Goal: Task Accomplishment & Management: Use online tool/utility

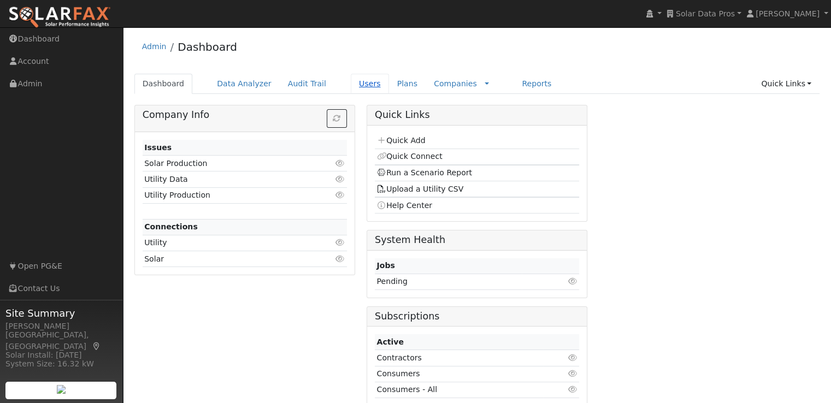
click at [356, 84] on link "Users" at bounding box center [370, 84] width 38 height 20
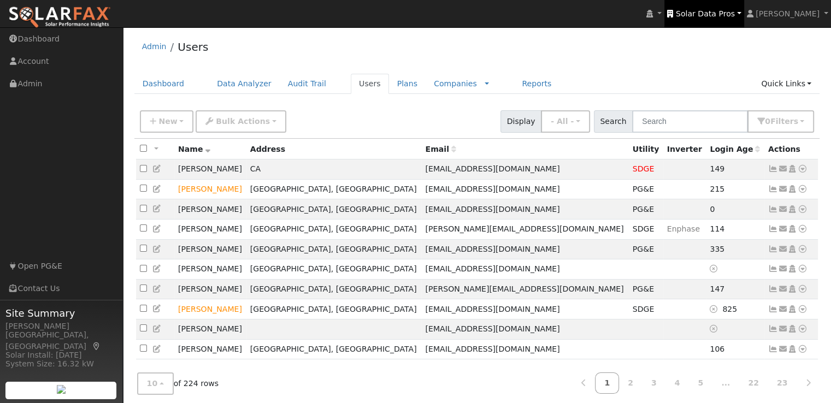
click at [719, 15] on span "Solar Data Pros" at bounding box center [705, 13] width 59 height 9
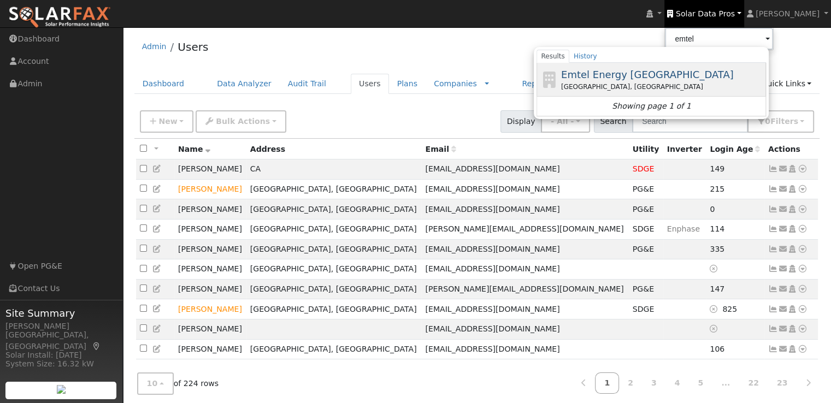
click at [638, 73] on span "Emtel Energy [GEOGRAPHIC_DATA]" at bounding box center [647, 74] width 173 height 11
type input "Emtel Energy [GEOGRAPHIC_DATA]"
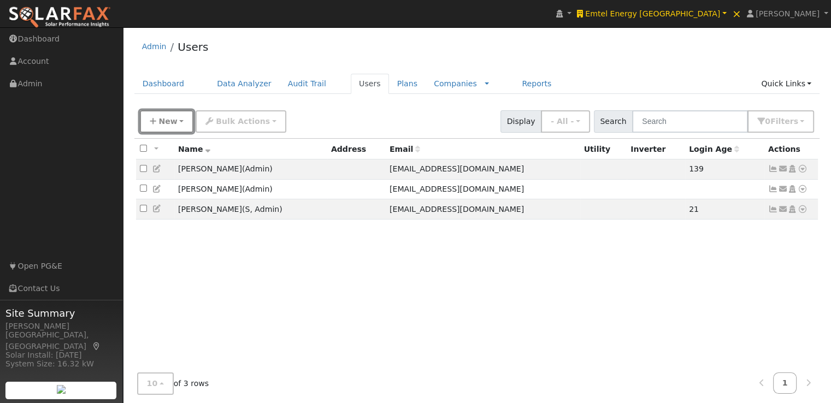
click at [164, 119] on span "New" at bounding box center [167, 121] width 19 height 9
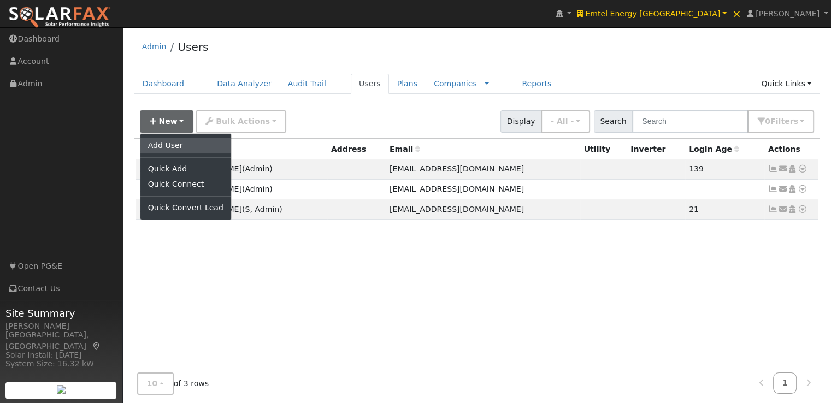
click at [166, 146] on link "Add User" at bounding box center [185, 145] width 91 height 15
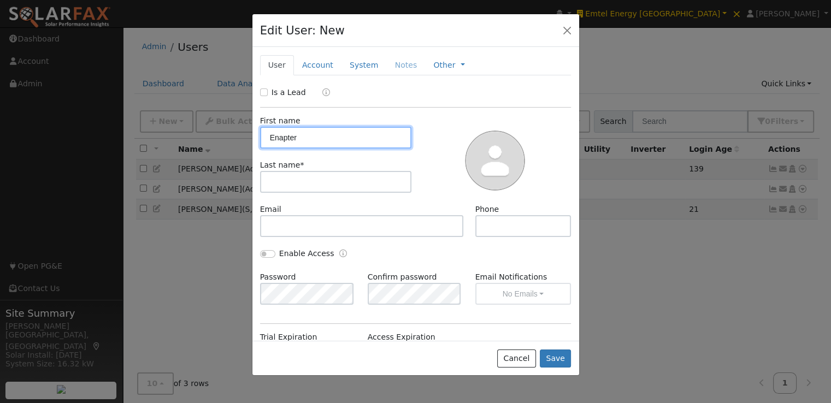
type input "Enapter"
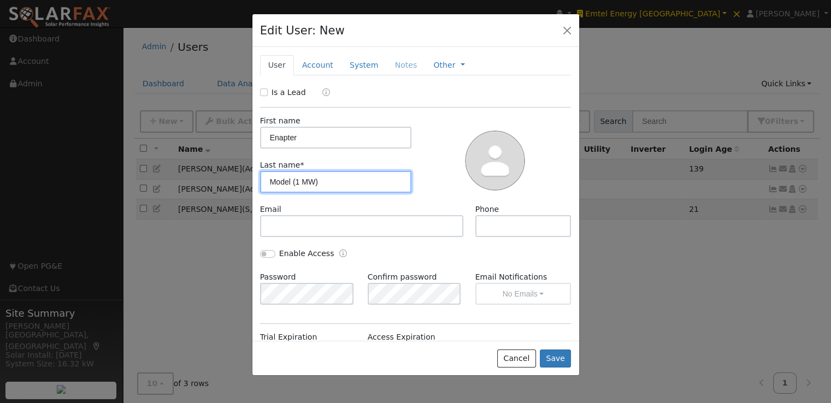
type input "Model (1 MW)"
click at [564, 355] on button "Save" at bounding box center [556, 359] width 32 height 19
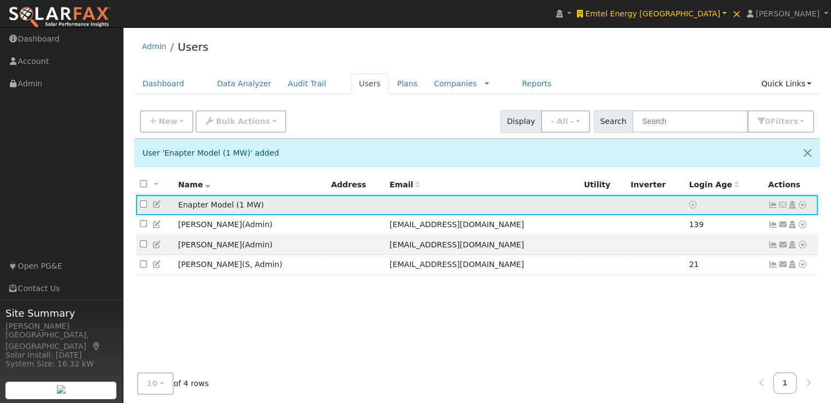
click at [802, 204] on icon at bounding box center [803, 205] width 10 height 8
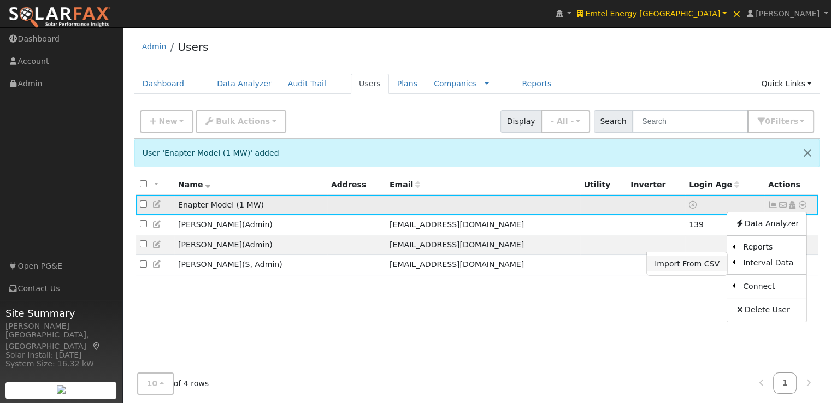
click at [680, 266] on link "Import From CSV" at bounding box center [687, 263] width 80 height 15
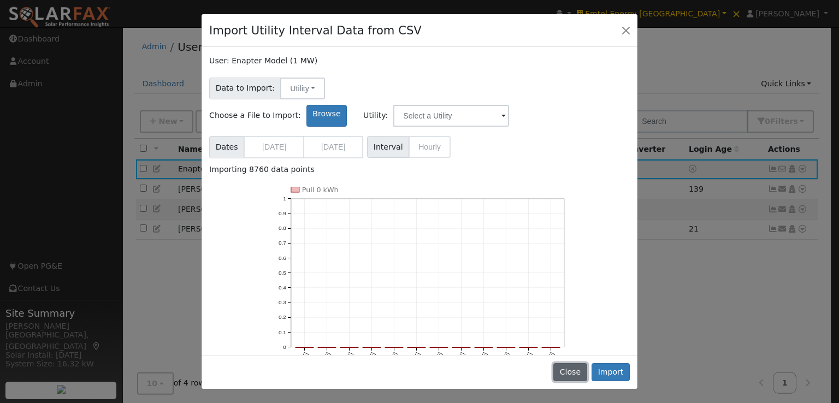
click at [571, 370] on button "Close" at bounding box center [569, 372] width 33 height 19
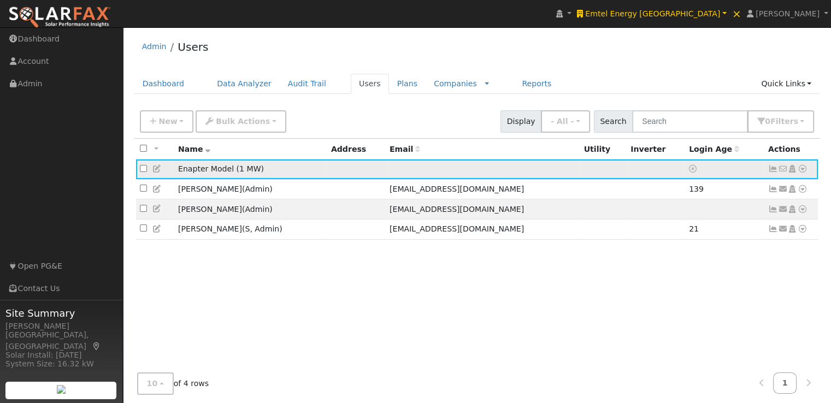
click at [803, 168] on icon at bounding box center [803, 169] width 10 height 8
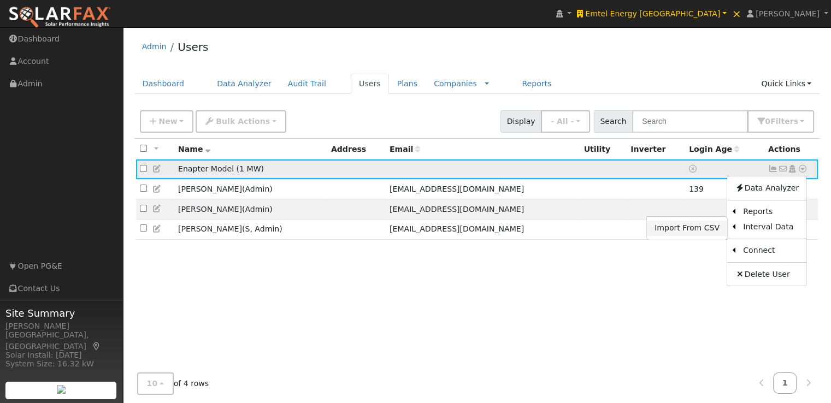
click at [683, 228] on link "Import From CSV" at bounding box center [687, 228] width 80 height 15
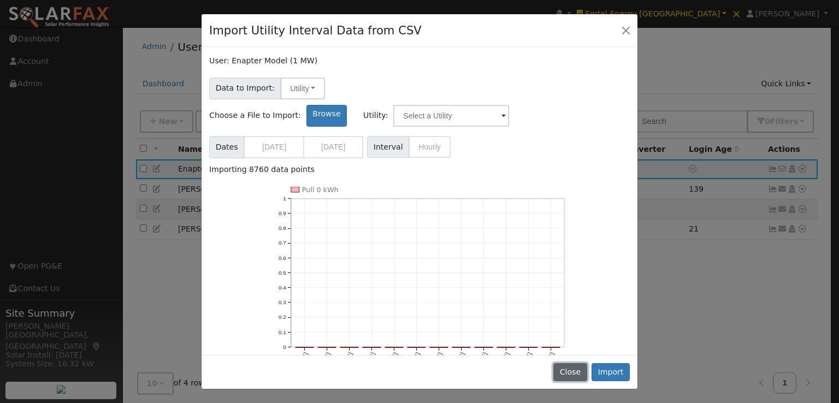
click at [577, 368] on button "Close" at bounding box center [569, 372] width 33 height 19
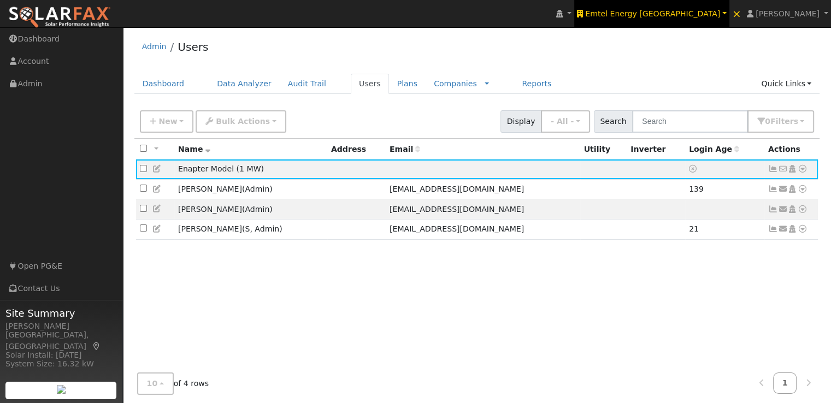
click at [703, 13] on span "Emtel Energy [GEOGRAPHIC_DATA]" at bounding box center [652, 13] width 135 height 9
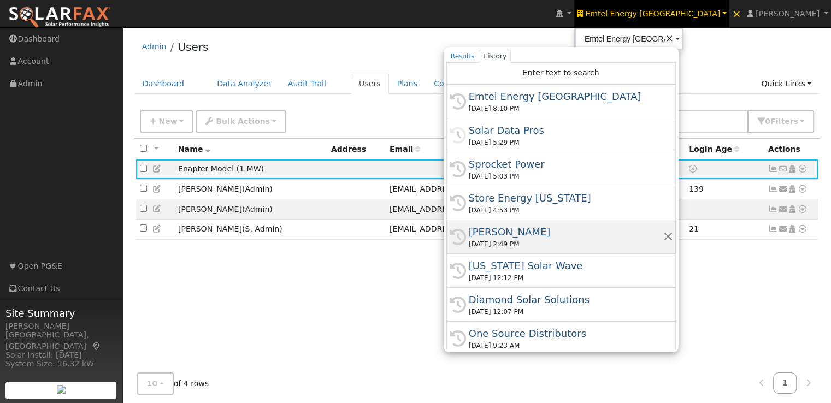
click at [594, 231] on div "Ambrose Solar" at bounding box center [566, 232] width 194 height 15
type input "Ambrose Solar"
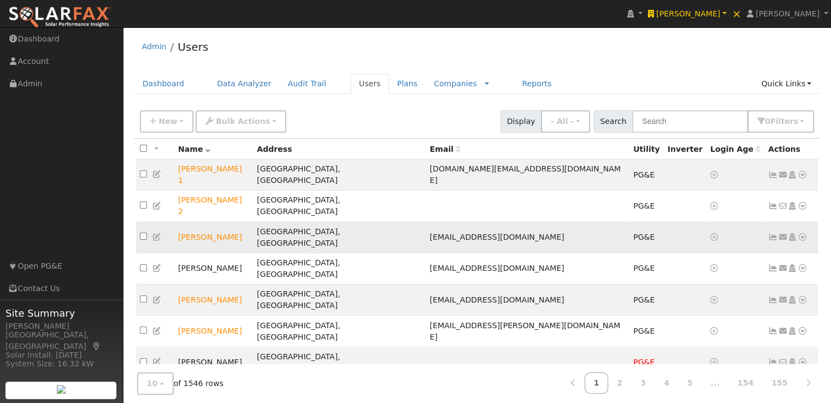
click at [771, 233] on icon at bounding box center [773, 237] width 10 height 8
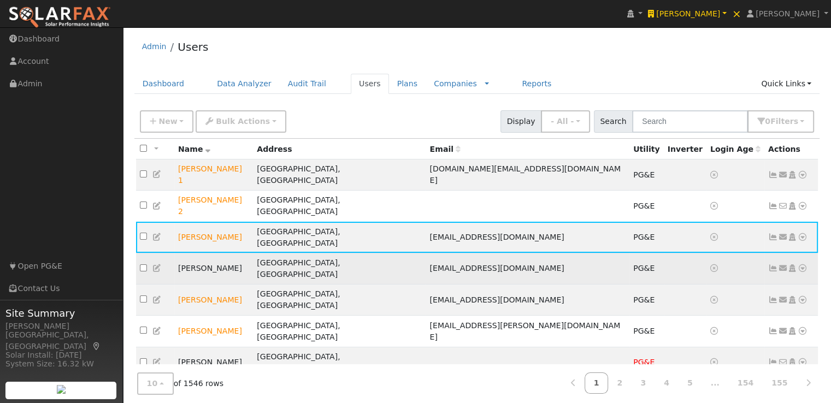
click at [772, 264] on icon at bounding box center [773, 268] width 10 height 8
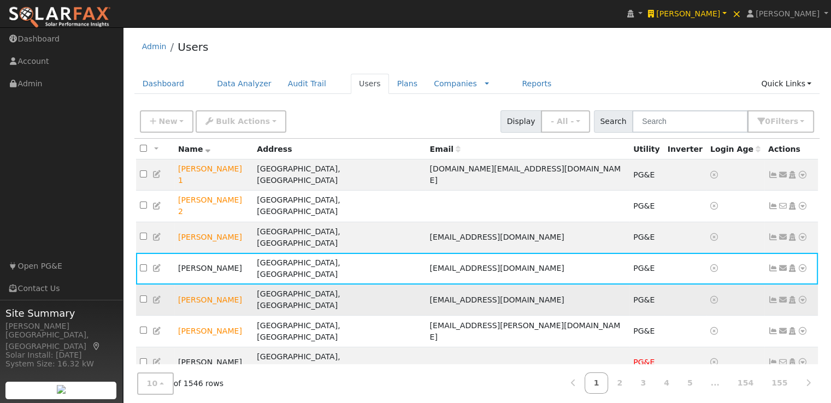
click at [772, 296] on icon at bounding box center [773, 300] width 10 height 8
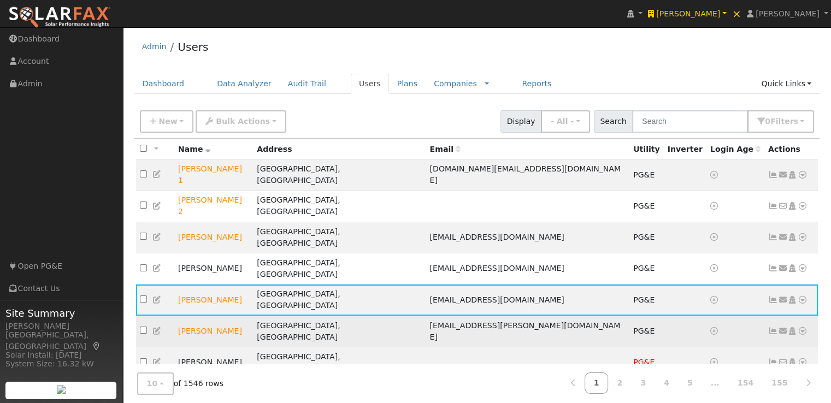
click at [774, 327] on icon at bounding box center [773, 331] width 10 height 8
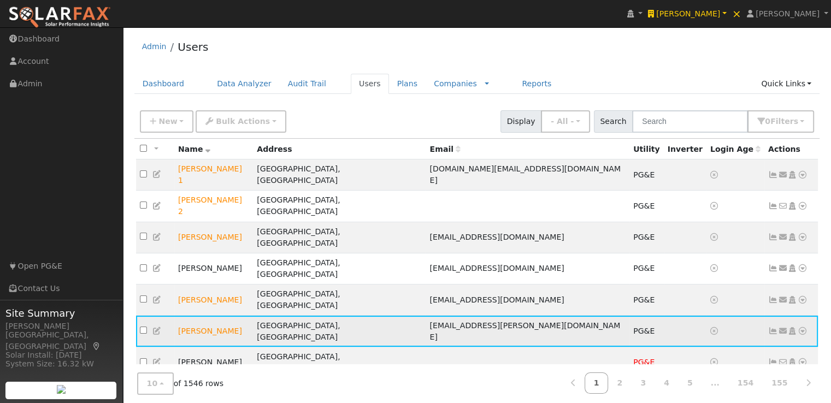
click at [774, 327] on icon at bounding box center [773, 331] width 10 height 8
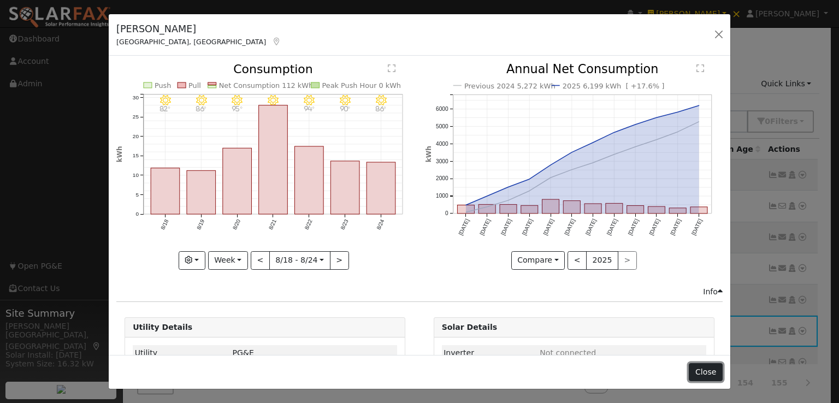
click at [708, 376] on button "Close" at bounding box center [705, 372] width 33 height 19
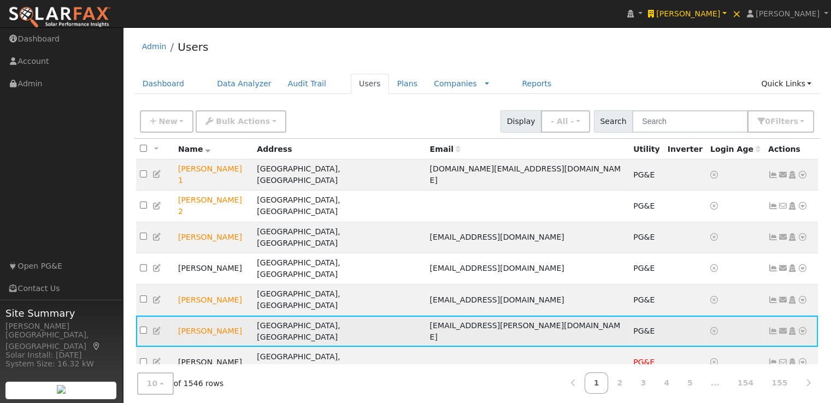
click at [802, 327] on icon at bounding box center [803, 331] width 10 height 8
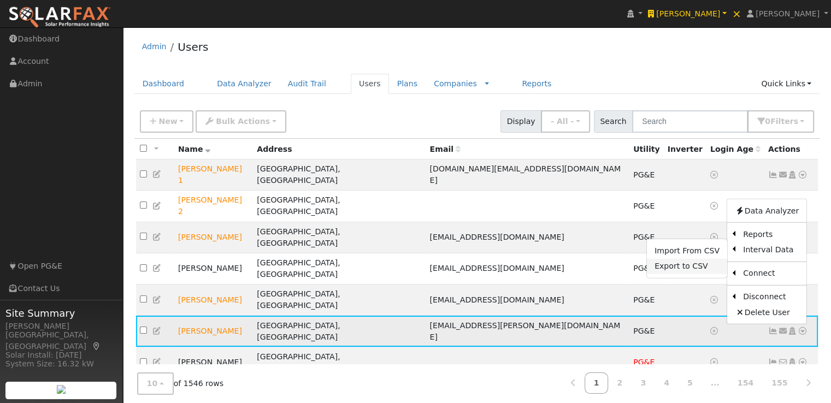
click at [677, 258] on link "Export to CSV" at bounding box center [687, 265] width 80 height 15
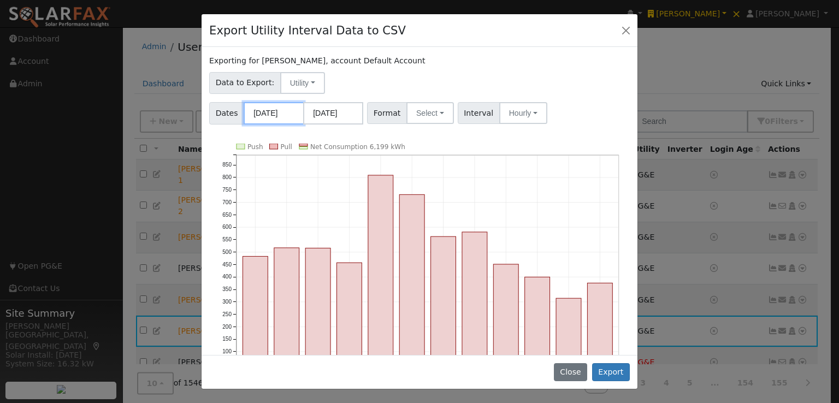
click at [276, 117] on input "08/01/2024" at bounding box center [274, 113] width 60 height 22
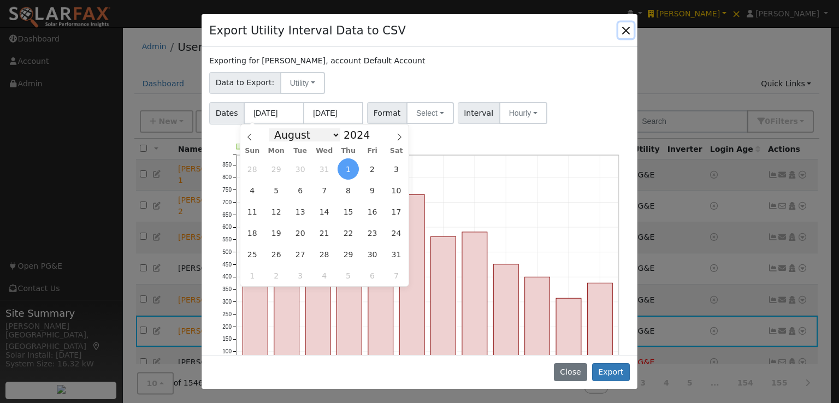
click at [334, 136] on select "January February March April May June July August September October November De…" at bounding box center [305, 134] width 72 height 13
select select "0"
click at [278, 128] on select "January February March April May June July August September October November De…" at bounding box center [305, 134] width 72 height 13
click at [275, 173] on span "1" at bounding box center [275, 168] width 21 height 21
type input "01/01/2024"
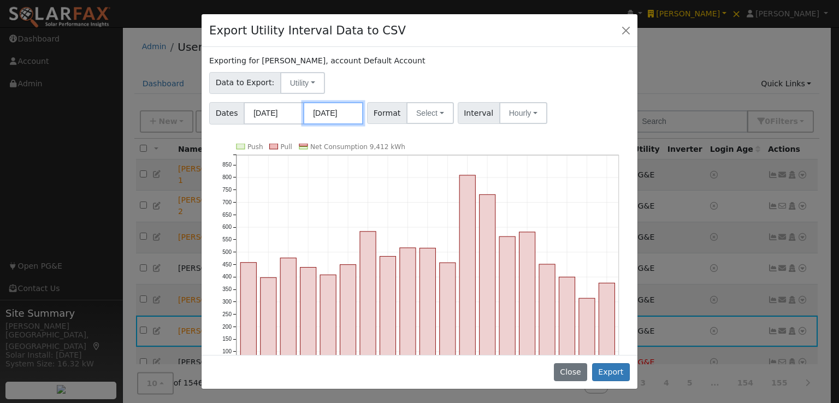
click at [343, 112] on input "07/31/2025" at bounding box center [333, 113] width 60 height 22
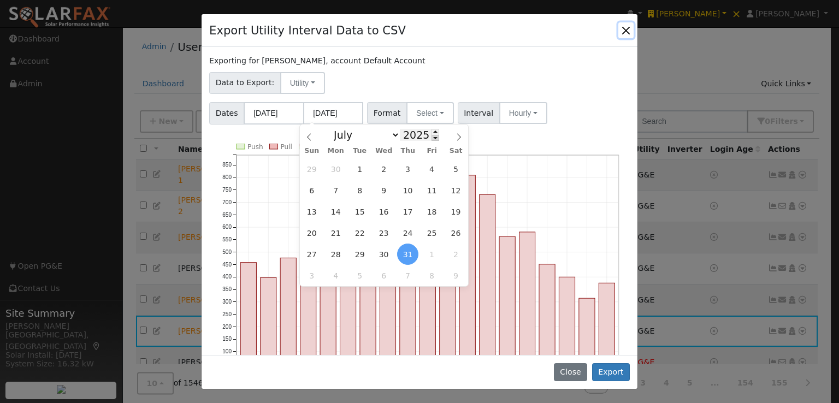
click at [432, 138] on span at bounding box center [436, 138] width 8 height 6
type input "2024"
click at [396, 137] on select "January February March April May June July August September October November De…" at bounding box center [364, 134] width 72 height 13
select select "11"
click at [337, 128] on select "January February March April May June July August September October November De…" at bounding box center [364, 134] width 72 height 13
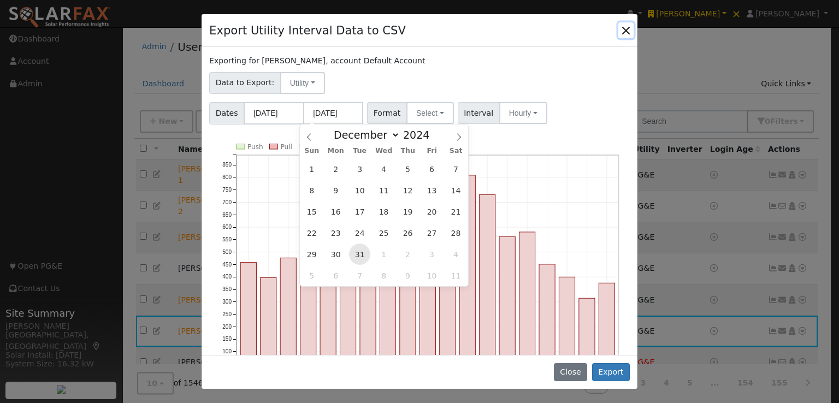
click at [361, 256] on span "31" at bounding box center [359, 254] width 21 height 21
type input "12/31/2024"
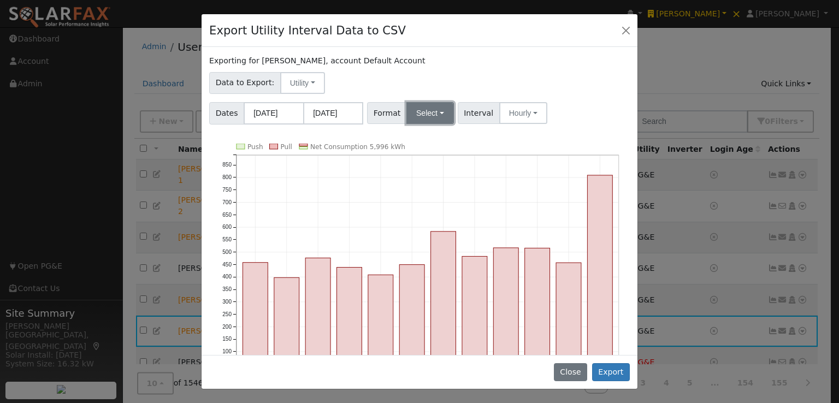
click at [435, 119] on button "Select" at bounding box center [430, 113] width 48 height 22
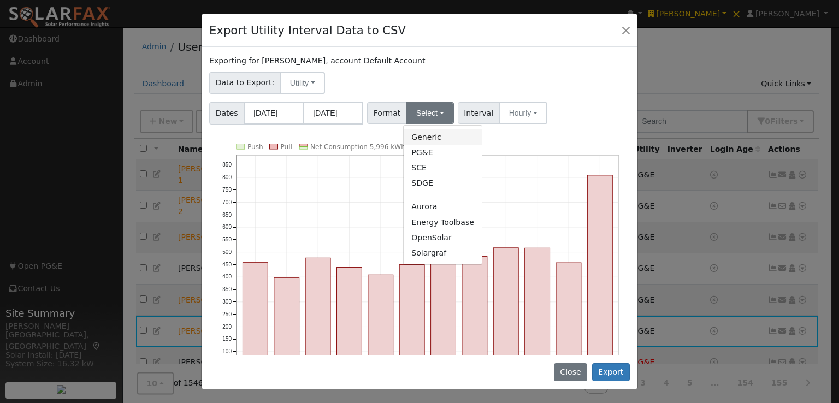
click at [420, 136] on link "Generic" at bounding box center [443, 136] width 78 height 15
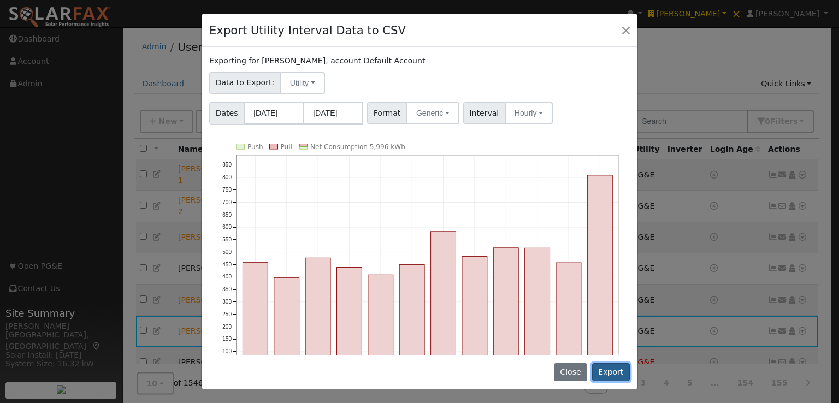
click at [612, 370] on button "Export" at bounding box center [611, 372] width 38 height 19
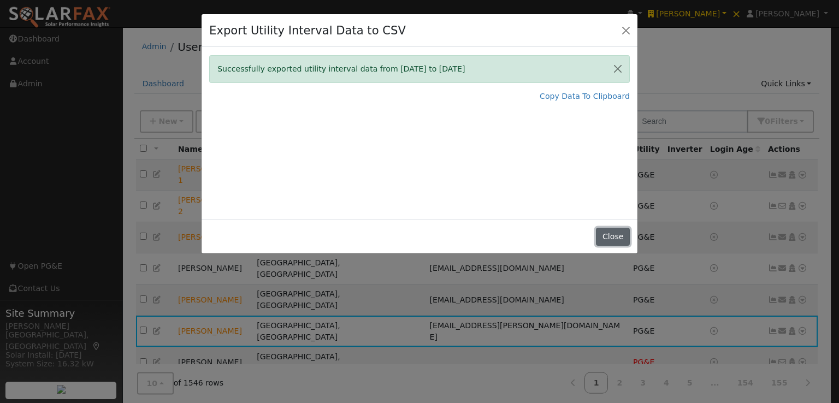
click at [610, 235] on button "Close" at bounding box center [612, 237] width 33 height 19
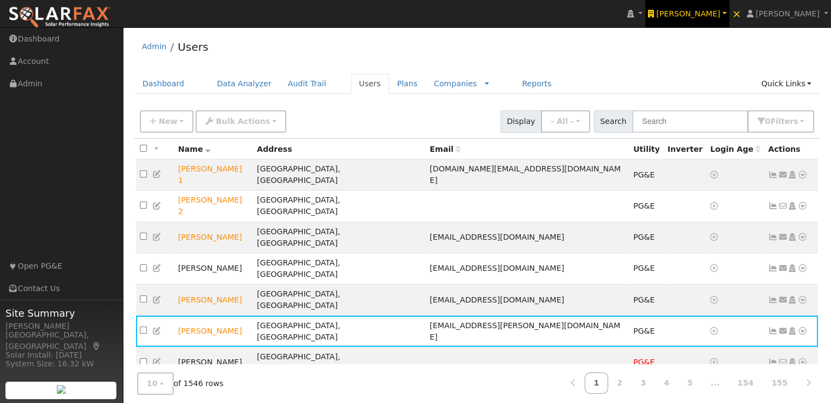
click at [700, 10] on span "Ambrose Solar" at bounding box center [688, 13] width 64 height 9
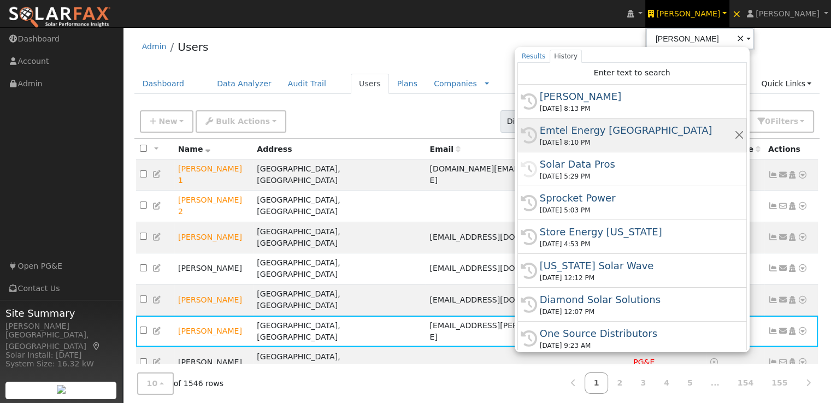
click at [612, 127] on div "Emtel Energy [GEOGRAPHIC_DATA]" at bounding box center [637, 130] width 194 height 15
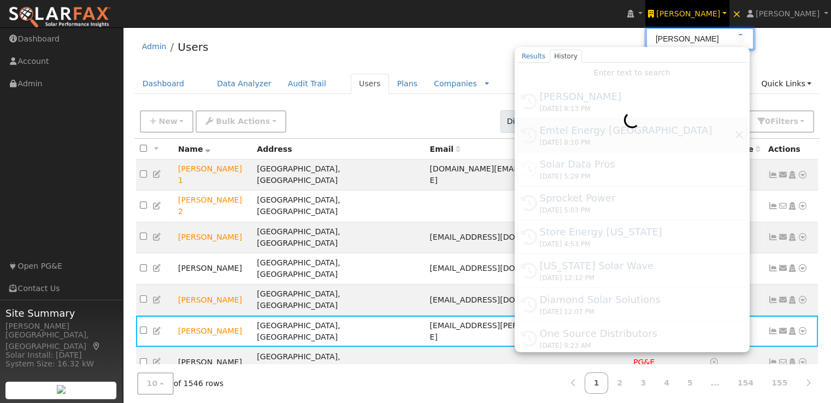
type input "Emtel Energy [GEOGRAPHIC_DATA]"
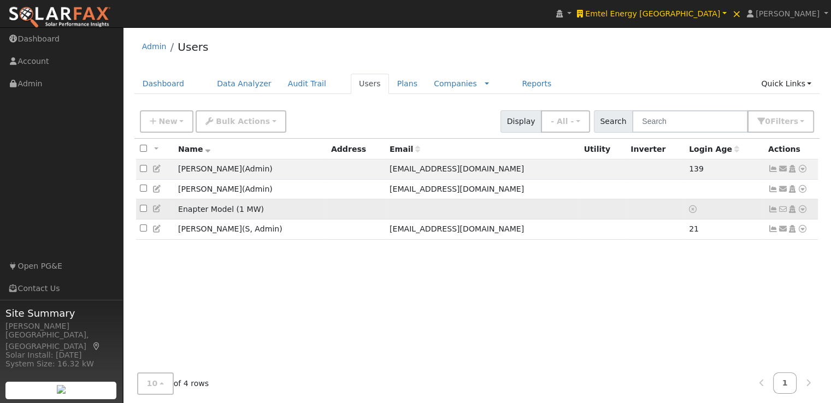
click at [804, 210] on icon at bounding box center [803, 209] width 10 height 8
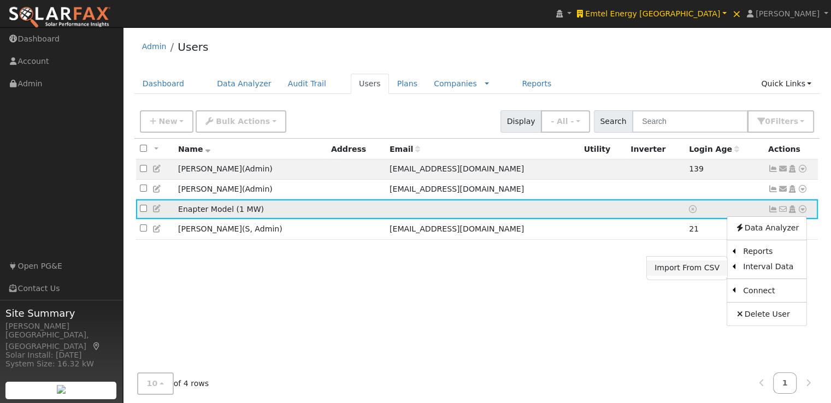
click at [695, 269] on link "Import From CSV" at bounding box center [687, 268] width 80 height 15
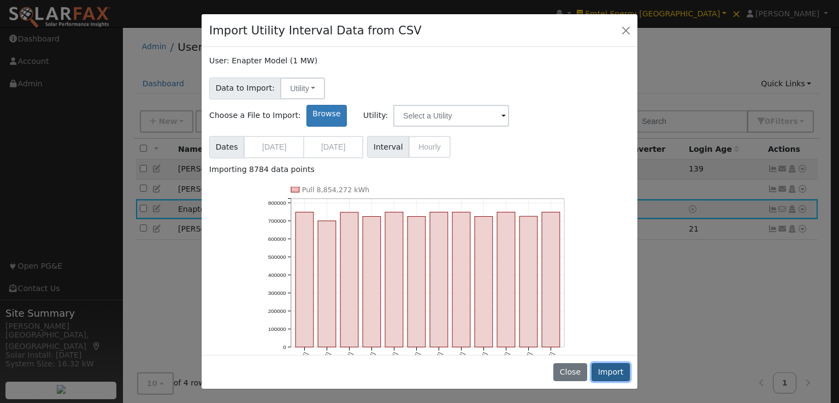
click at [618, 370] on button "Import" at bounding box center [611, 372] width 38 height 19
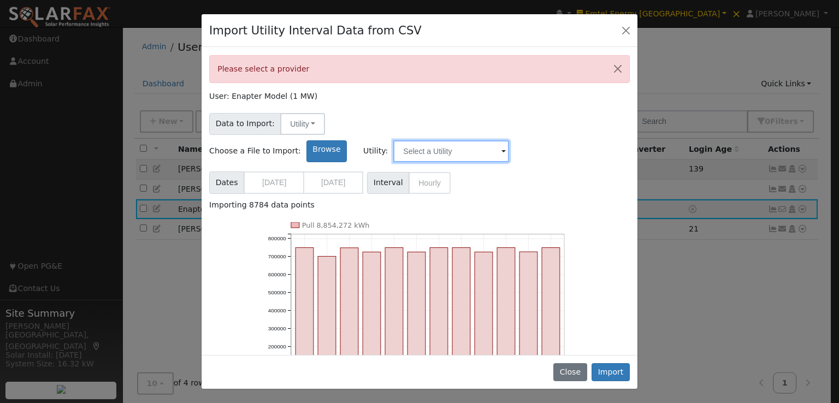
click at [509, 140] on input "text" at bounding box center [451, 151] width 116 height 22
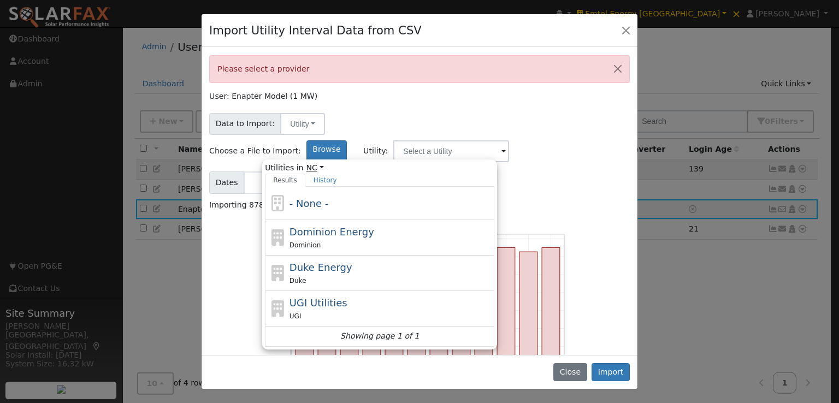
click at [324, 162] on link "NC" at bounding box center [314, 167] width 17 height 11
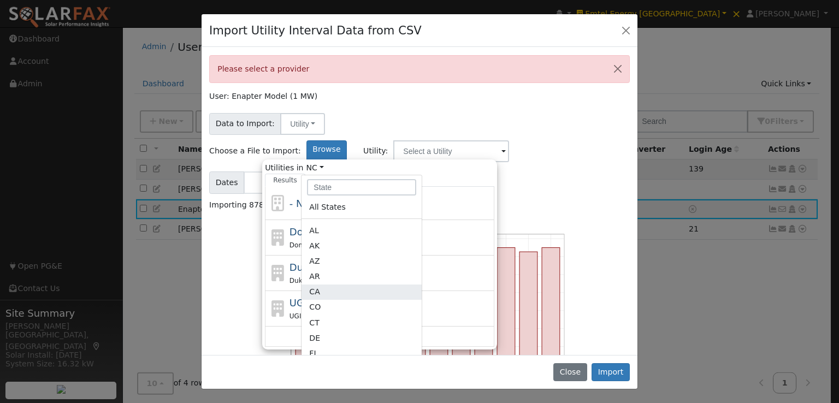
click at [411, 300] on link "CA" at bounding box center [362, 307] width 120 height 15
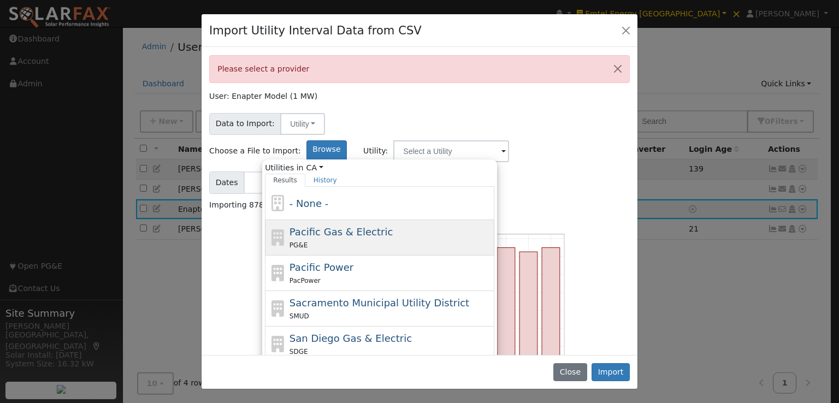
click at [393, 226] on span "Pacific Gas & Electric" at bounding box center [341, 231] width 103 height 11
type input "Pacific Gas & Electric"
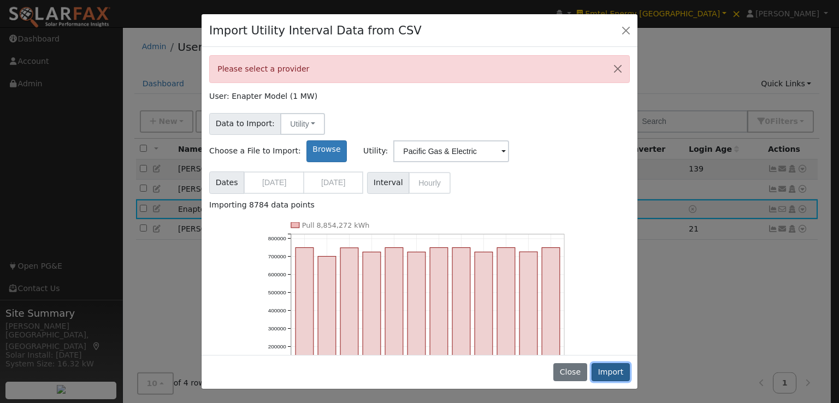
click at [613, 372] on button "Import" at bounding box center [611, 372] width 38 height 19
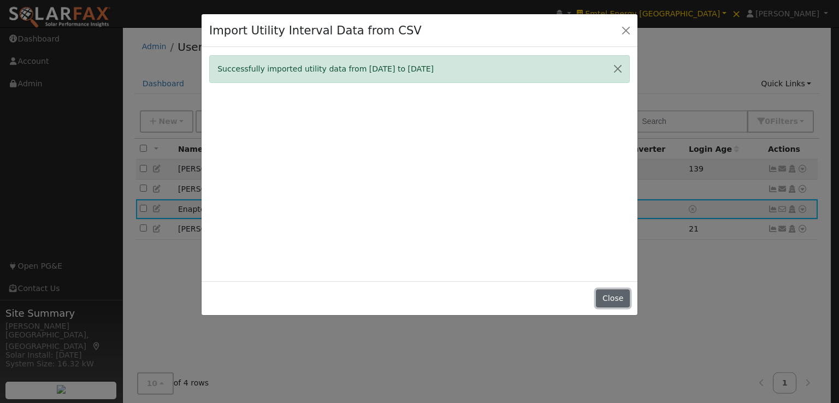
click at [613, 298] on button "Close" at bounding box center [612, 299] width 33 height 19
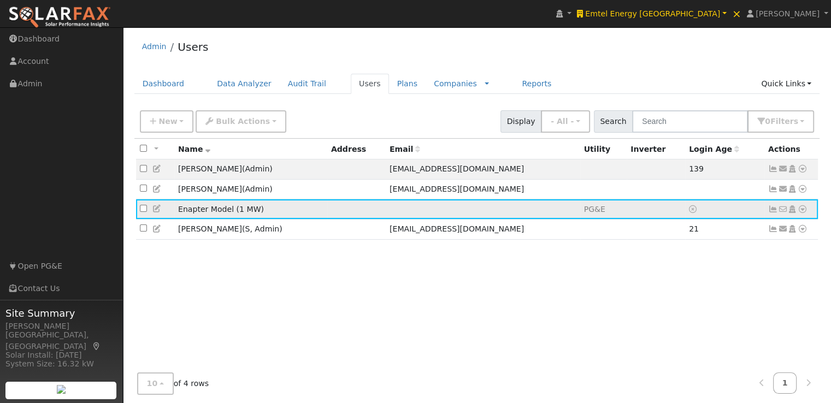
click at [772, 209] on icon at bounding box center [773, 209] width 10 height 8
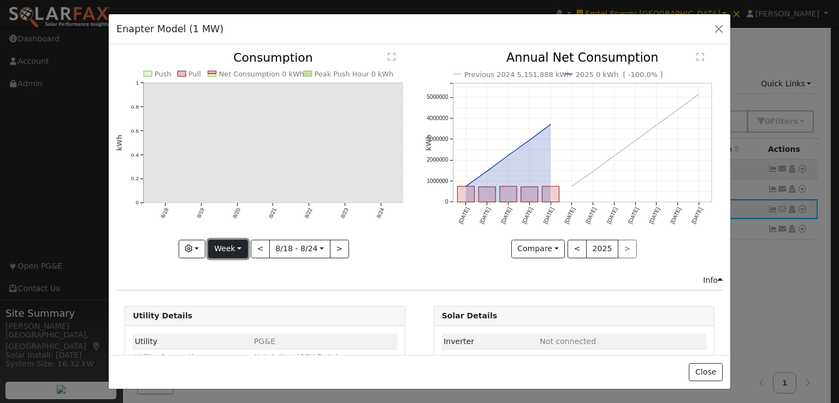
click at [226, 243] on button "Week" at bounding box center [228, 249] width 40 height 19
click at [225, 314] on link "Year" at bounding box center [247, 316] width 76 height 15
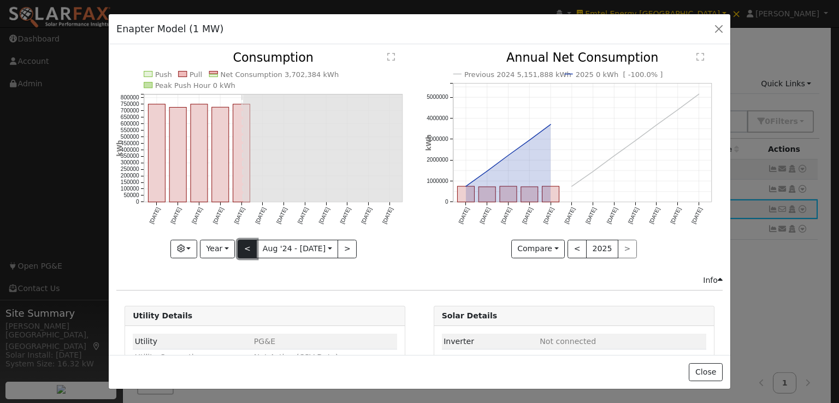
click at [249, 245] on button "<" at bounding box center [247, 249] width 19 height 19
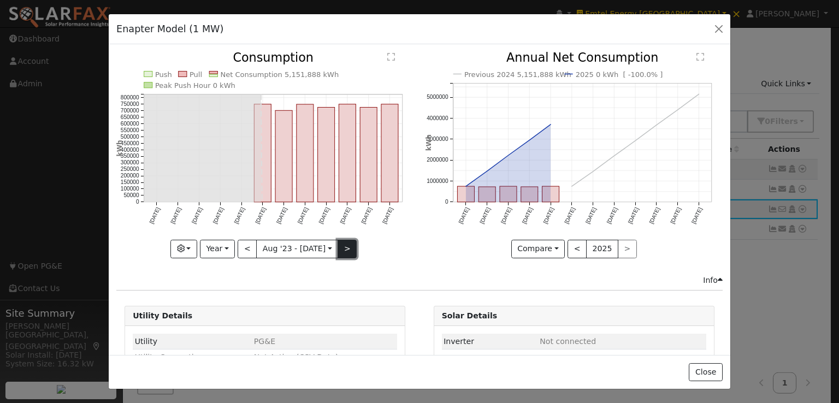
click at [340, 242] on button ">" at bounding box center [347, 249] width 19 height 19
type input "2024-08-01"
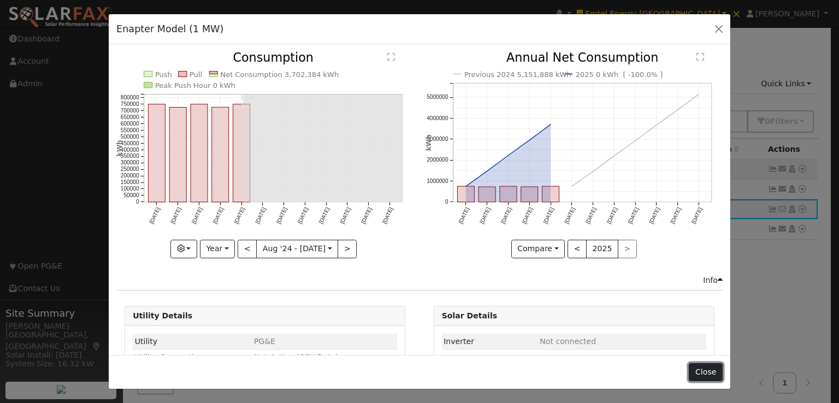
click at [706, 370] on button "Close" at bounding box center [705, 372] width 33 height 19
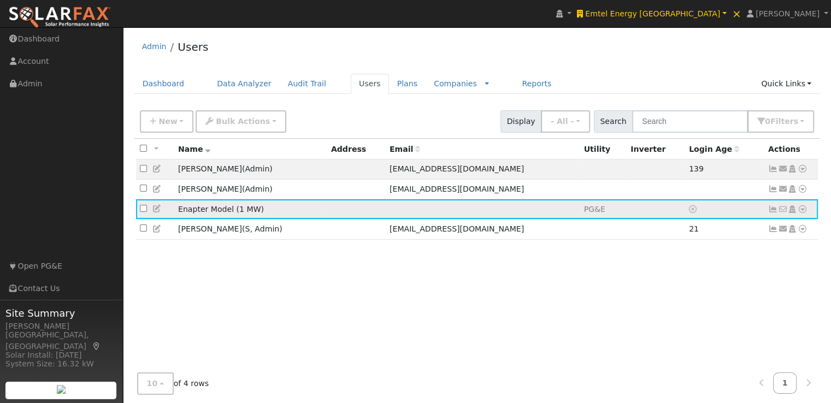
click at [802, 208] on icon at bounding box center [803, 209] width 10 height 8
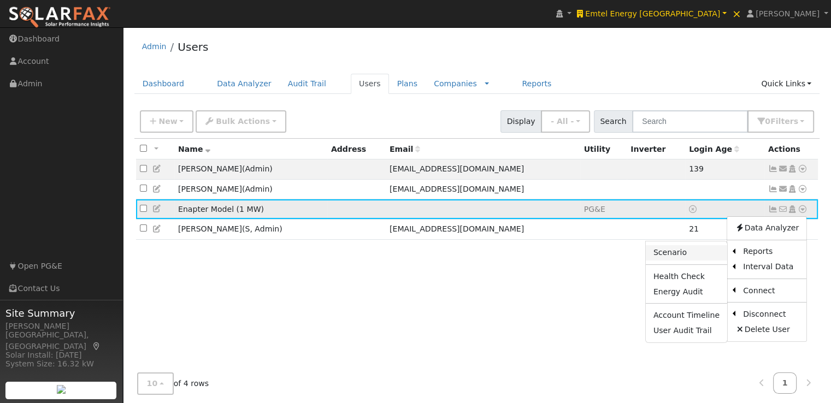
click at [663, 254] on link "Scenario" at bounding box center [686, 252] width 81 height 15
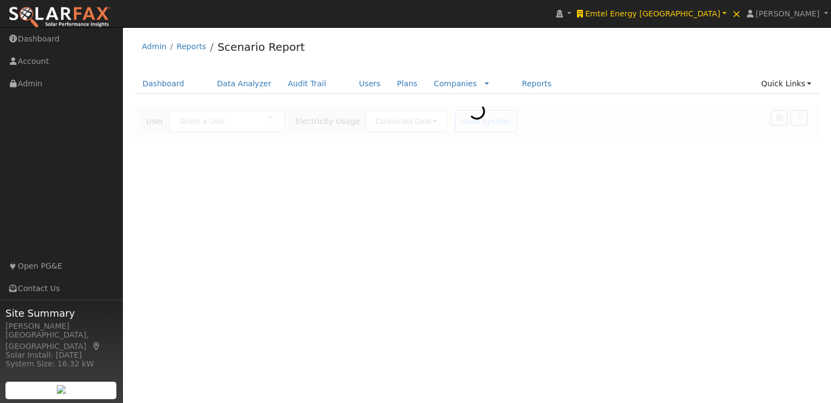
type input "Enapter Model (1 MW)"
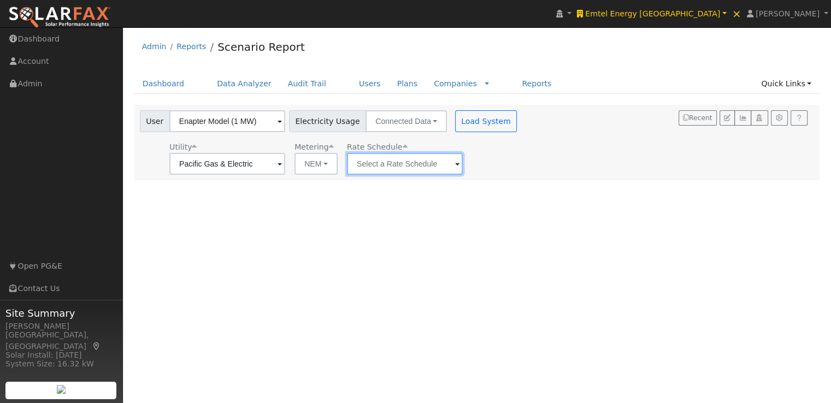
click at [285, 163] on input "text" at bounding box center [227, 164] width 116 height 22
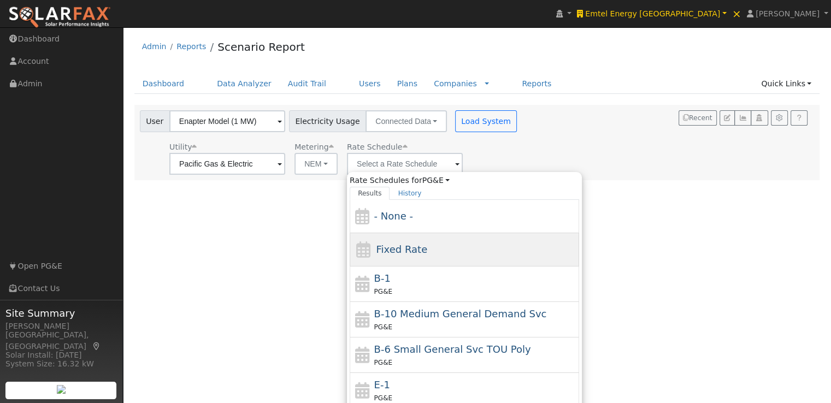
click at [389, 250] on span "Fixed Rate" at bounding box center [401, 249] width 51 height 11
type input "Fixed Rate"
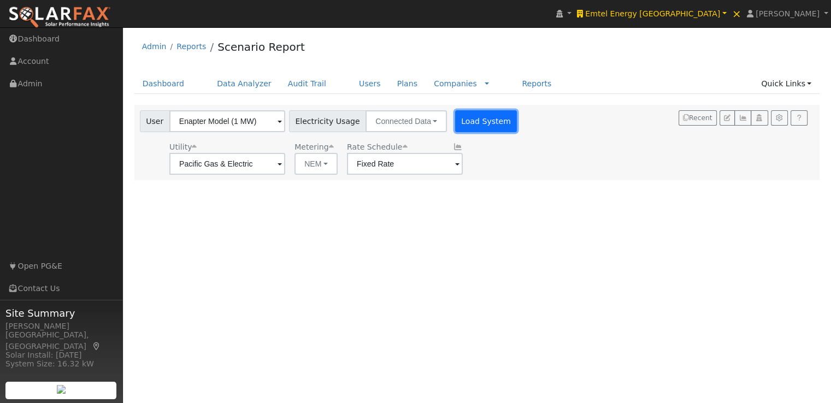
click at [468, 125] on button "Load System" at bounding box center [486, 121] width 62 height 22
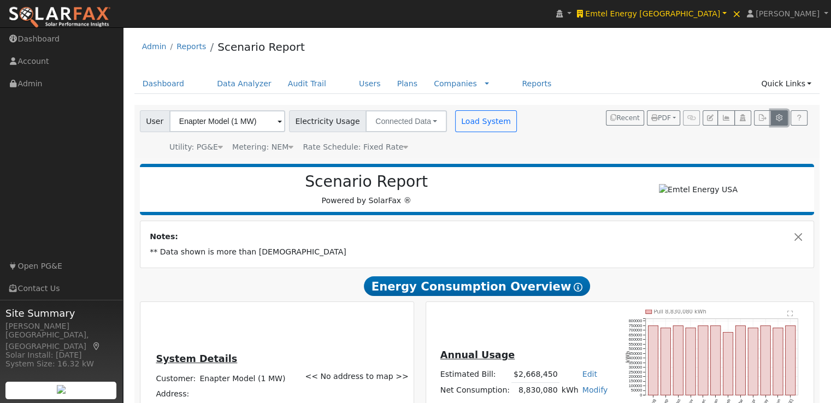
click at [781, 119] on icon "button" at bounding box center [779, 118] width 8 height 7
type input "100"
type input "14.4"
type input "8"
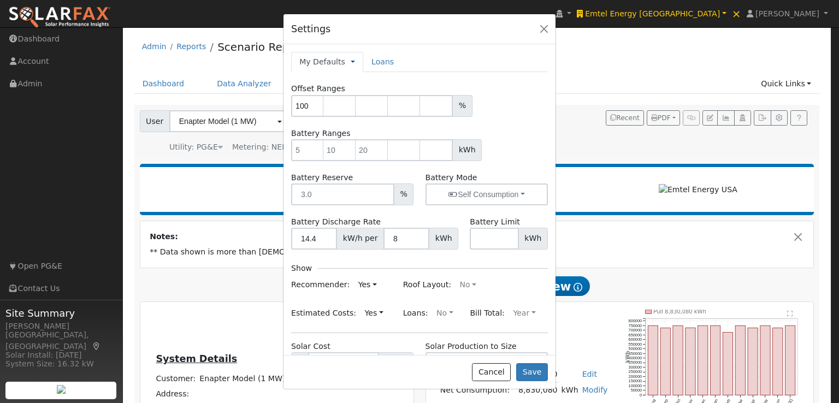
click at [351, 61] on link at bounding box center [353, 61] width 4 height 11
click at [363, 111] on link "Company Defaults" at bounding box center [394, 112] width 86 height 15
click at [308, 147] on input "number" at bounding box center [307, 150] width 33 height 22
type input "18.2"
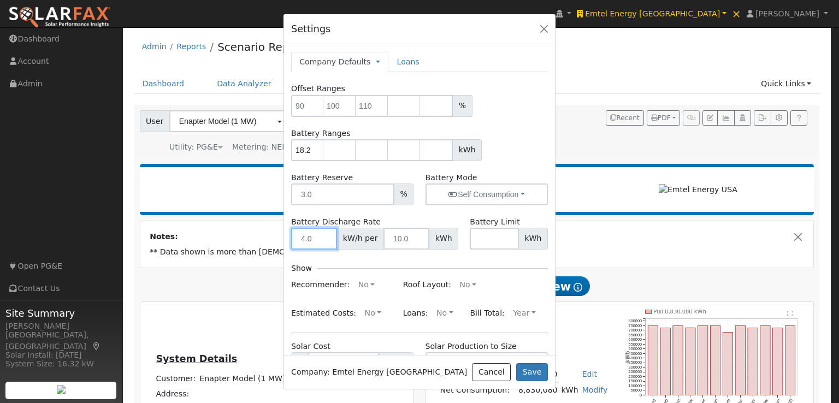
click at [315, 238] on input "number" at bounding box center [314, 239] width 46 height 22
type input "18.2"
click at [402, 233] on input "number" at bounding box center [406, 239] width 46 height 22
type input "18.2"
click at [454, 257] on form "Offset Ranges % Battery Ranges 18.2 kWh Battery Reserve % Battery Mode Self Con…" at bounding box center [419, 273] width 257 height 380
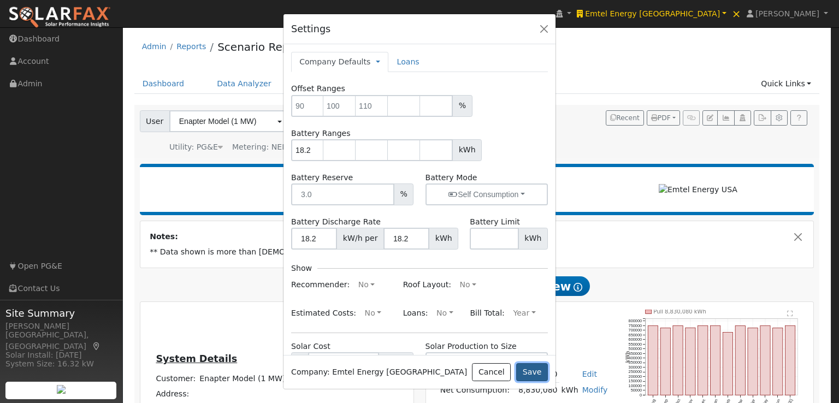
click at [538, 369] on button "Save" at bounding box center [532, 372] width 32 height 19
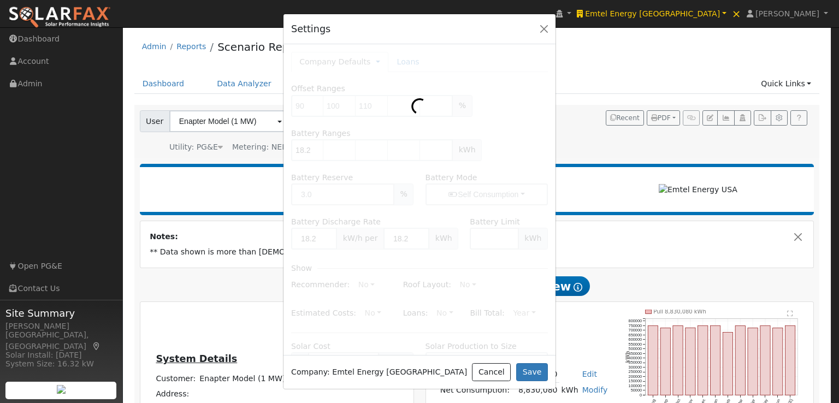
type input "18.2"
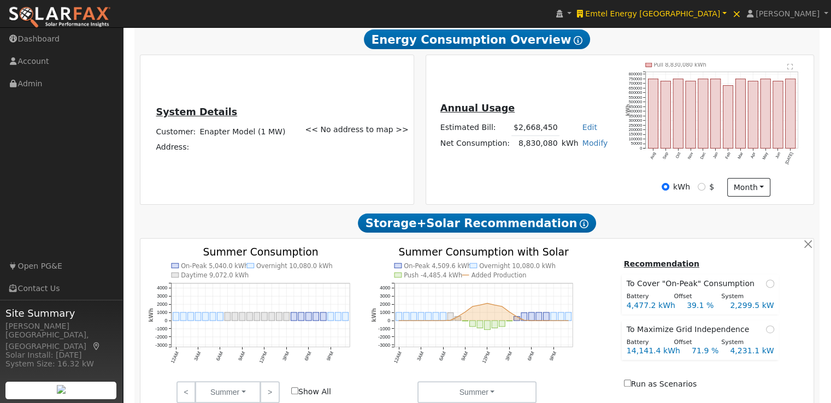
scroll to position [258, 0]
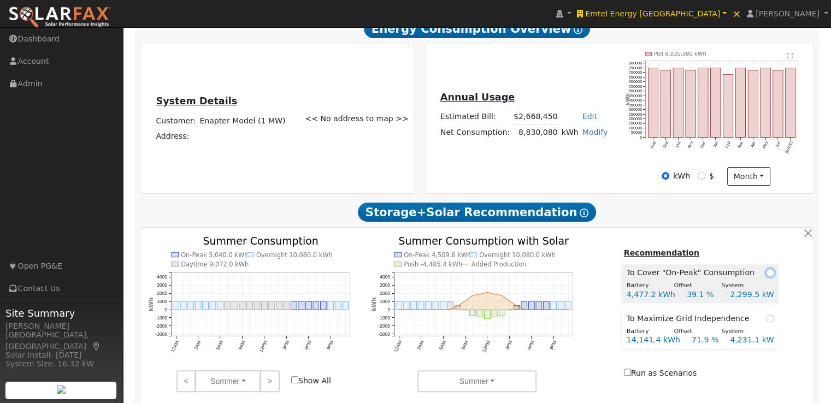
click at [766, 276] on input "radio" at bounding box center [770, 273] width 8 height 8
radio input "true"
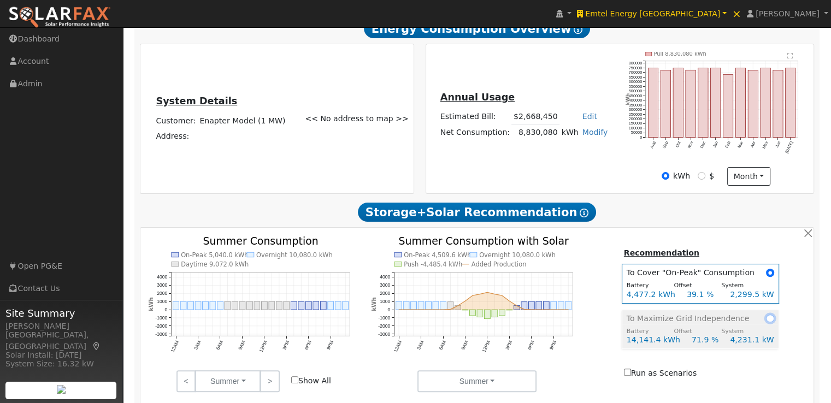
click at [766, 322] on input "radio" at bounding box center [770, 319] width 8 height 8
radio input "true"
radio input "false"
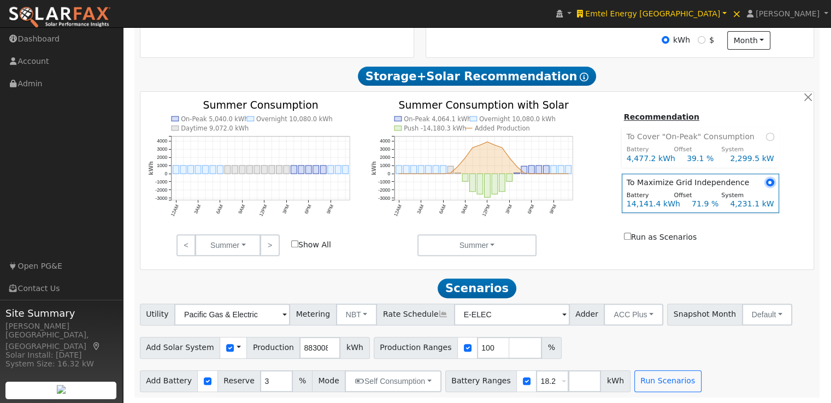
scroll to position [397, 0]
click at [631, 237] on input "Run as Scenarios" at bounding box center [627, 236] width 7 height 7
checkbox input "true"
click at [641, 383] on button "Run Scenarios" at bounding box center [667, 381] width 67 height 22
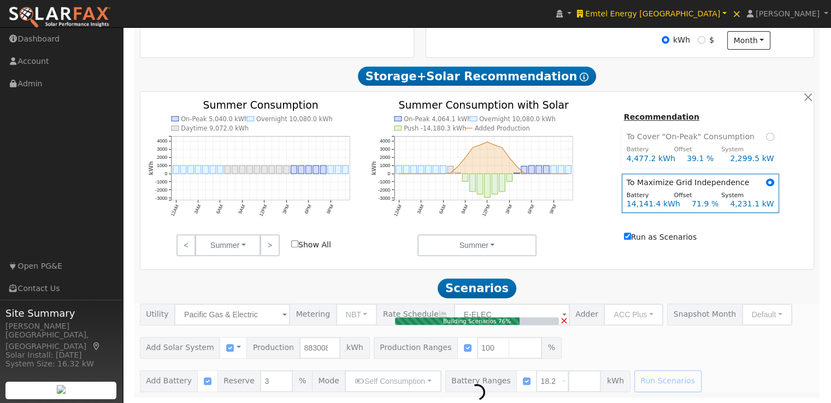
type input "4,231.1"
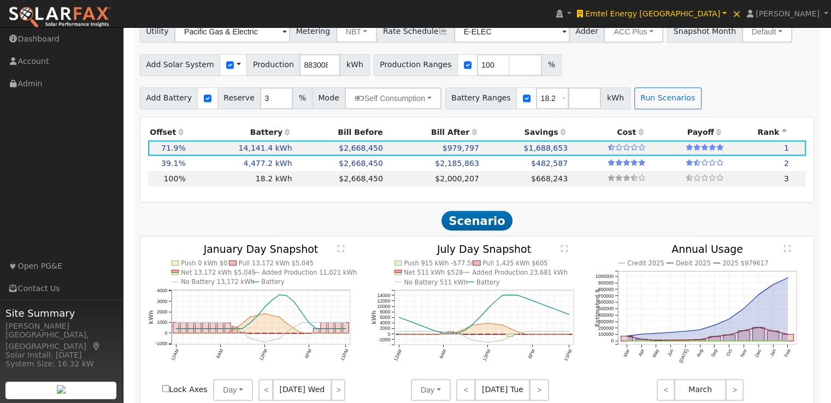
scroll to position [733, 0]
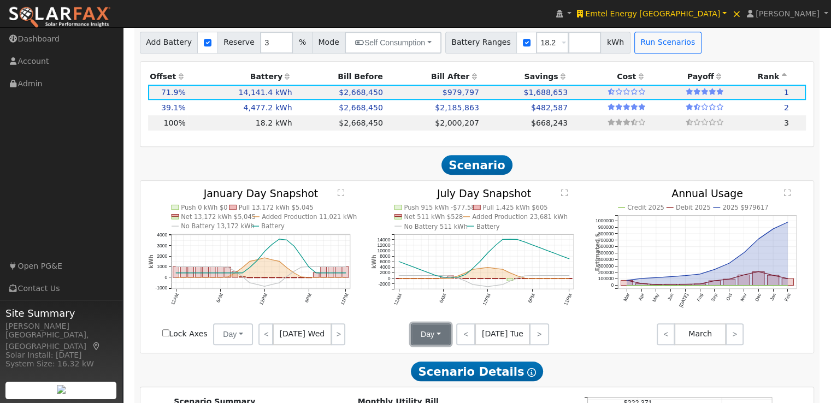
click at [437, 335] on button "Day" at bounding box center [431, 334] width 40 height 22
click at [433, 381] on link "Month Average" at bounding box center [449, 373] width 76 height 15
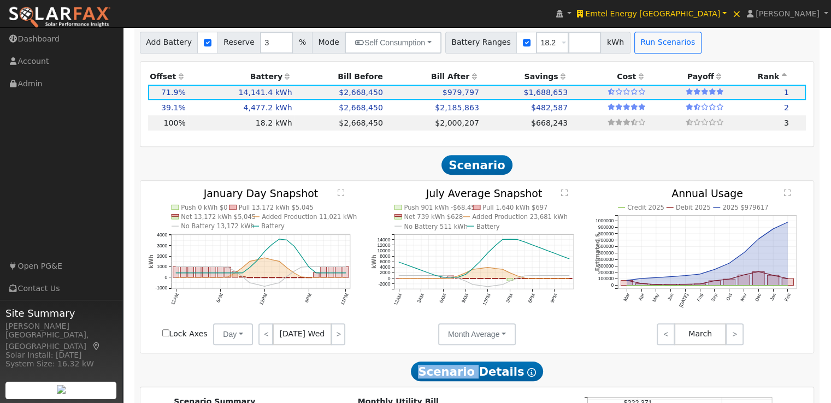
click at [433, 381] on span "Scenario Details Show Help" at bounding box center [477, 372] width 132 height 20
click at [234, 337] on button "Day" at bounding box center [233, 334] width 40 height 22
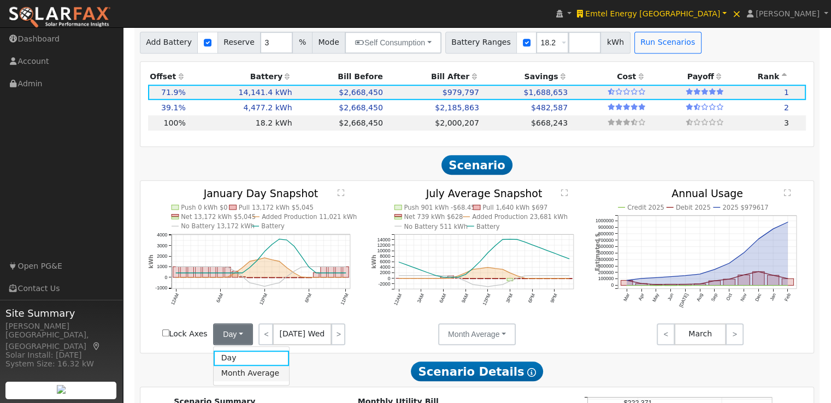
click at [231, 381] on link "Month Average" at bounding box center [252, 373] width 76 height 15
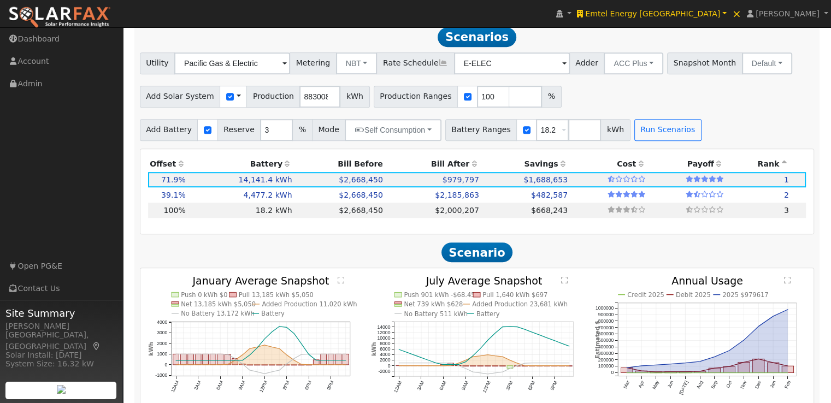
scroll to position [645, 0]
click at [752, 67] on button "Default" at bounding box center [767, 64] width 50 height 22
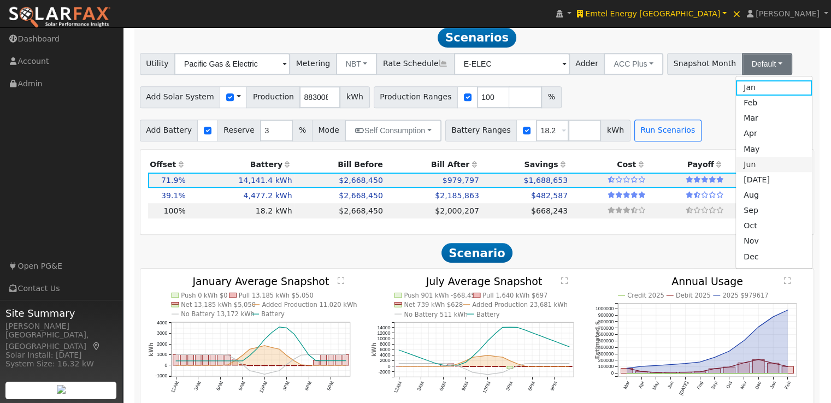
click at [745, 170] on link "Jun" at bounding box center [774, 164] width 76 height 15
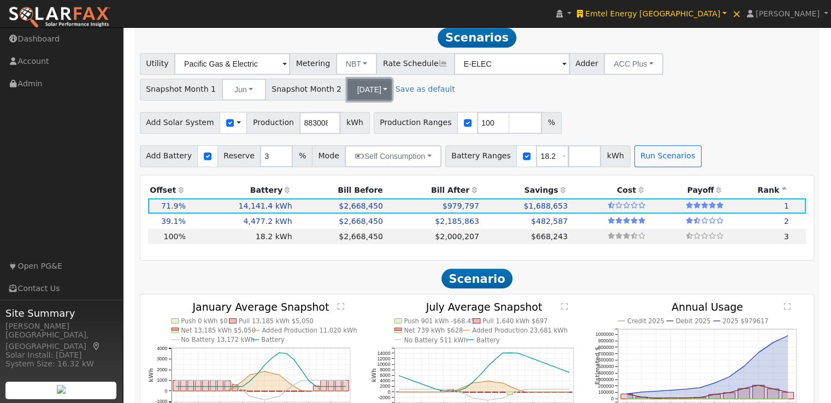
click at [347, 91] on button "[DATE]" at bounding box center [369, 90] width 44 height 22
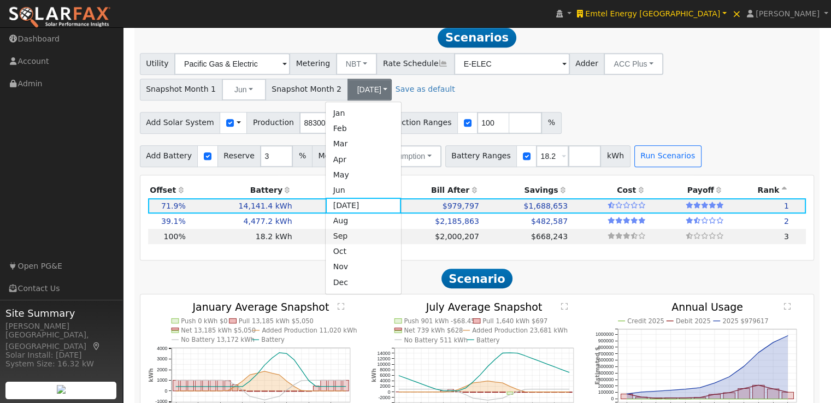
click at [348, 244] on link "Sep" at bounding box center [364, 236] width 76 height 15
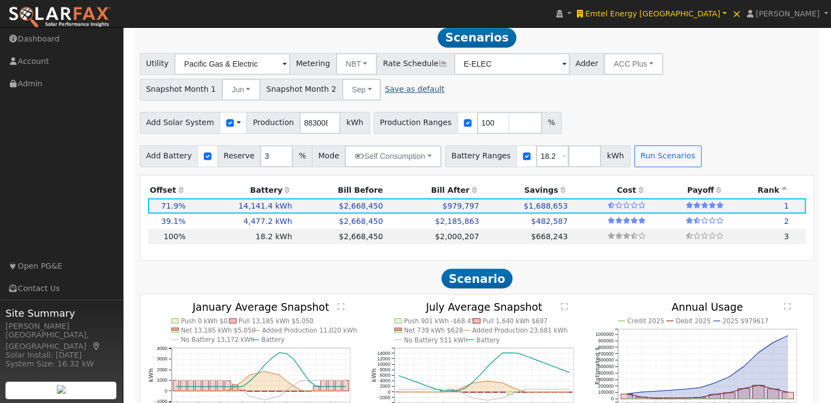
click at [398, 92] on link "Save as default" at bounding box center [415, 89] width 60 height 11
click at [645, 162] on button "Run Scenarios" at bounding box center [667, 156] width 67 height 22
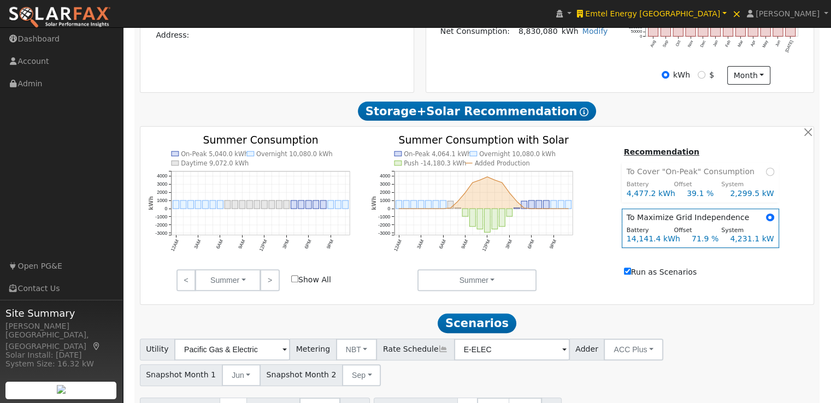
scroll to position [358, 0]
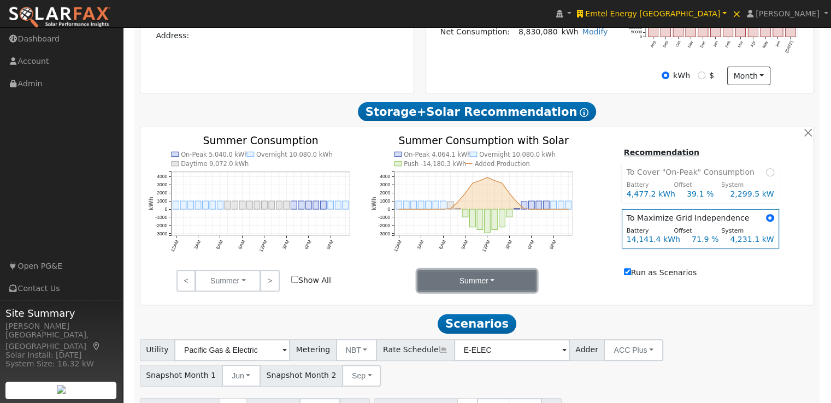
click at [487, 283] on button "Summer" at bounding box center [477, 281] width 120 height 22
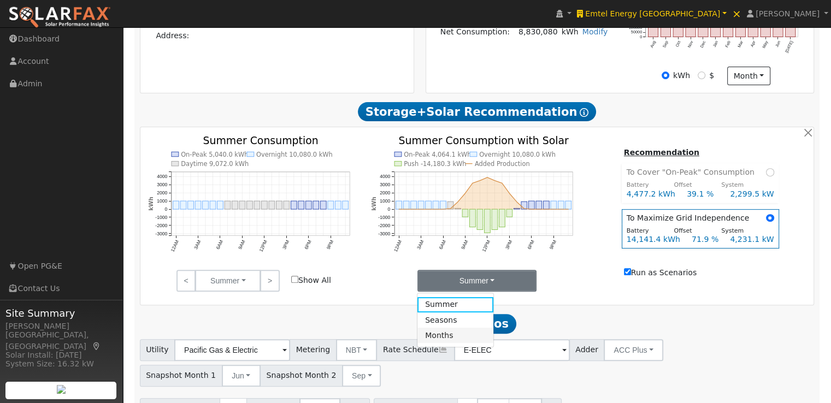
click at [450, 339] on link "Months" at bounding box center [455, 335] width 76 height 15
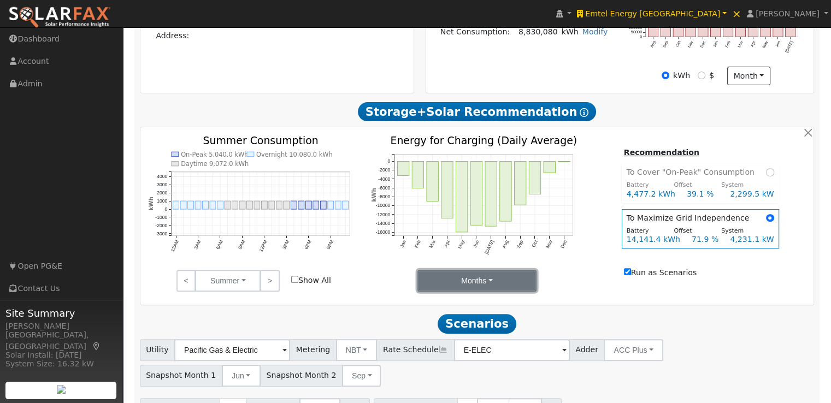
click at [481, 286] on button "Months" at bounding box center [477, 281] width 120 height 22
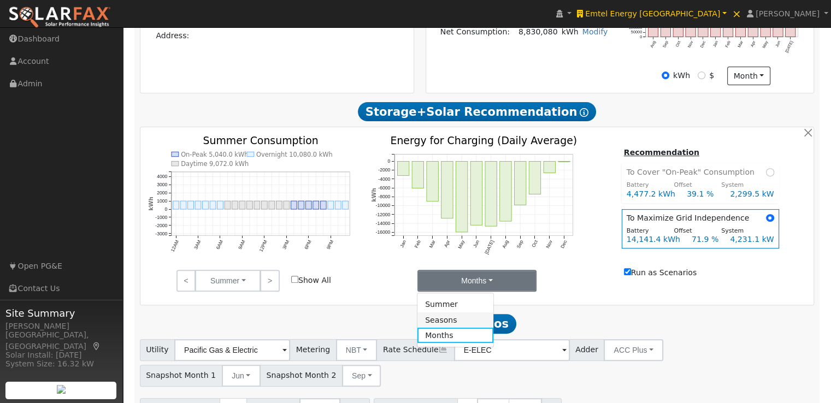
click at [458, 323] on link "Seasons" at bounding box center [455, 319] width 76 height 15
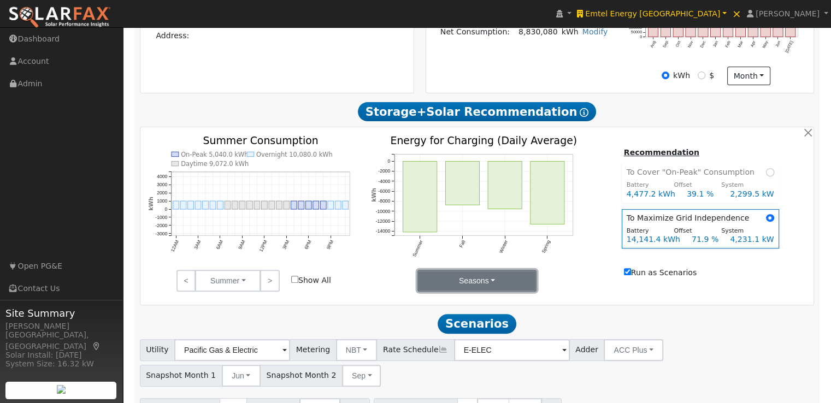
click at [483, 292] on button "Seasons" at bounding box center [477, 281] width 120 height 22
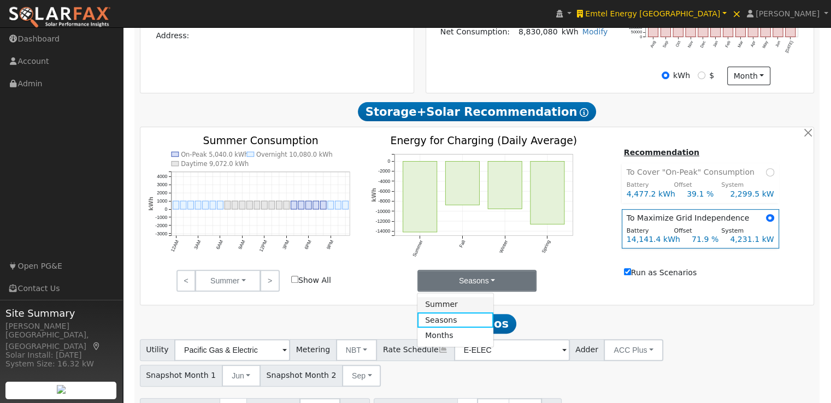
click at [449, 308] on link "Summer" at bounding box center [455, 304] width 76 height 15
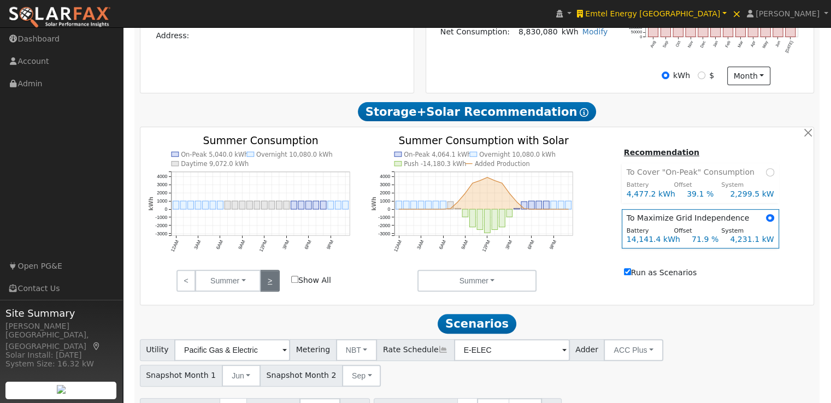
click at [270, 280] on link ">" at bounding box center [269, 281] width 19 height 22
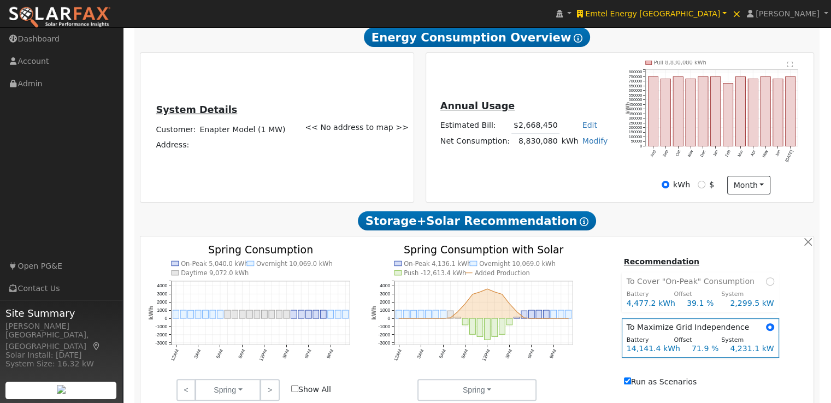
scroll to position [240, 0]
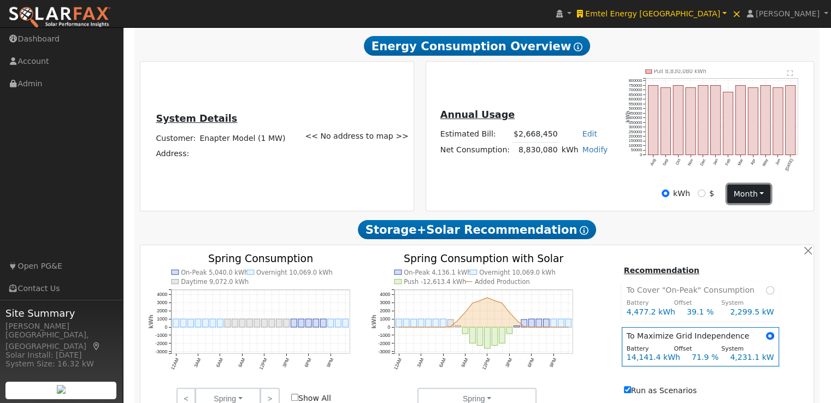
click at [753, 193] on button "month" at bounding box center [748, 194] width 43 height 19
click at [743, 219] on link "Day" at bounding box center [766, 215] width 76 height 15
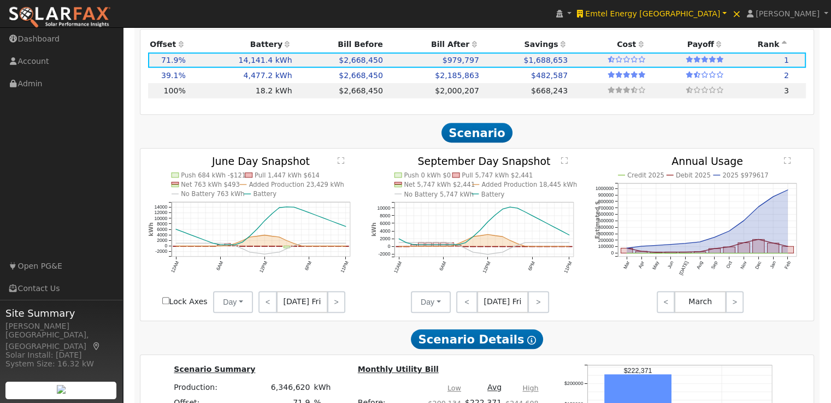
scroll to position [791, 0]
click at [542, 305] on link ">" at bounding box center [538, 302] width 21 height 22
click at [542, 305] on link ">" at bounding box center [539, 302] width 20 height 22
click at [542, 305] on link ">" at bounding box center [539, 302] width 19 height 22
click at [542, 305] on link ">" at bounding box center [539, 302] width 17 height 22
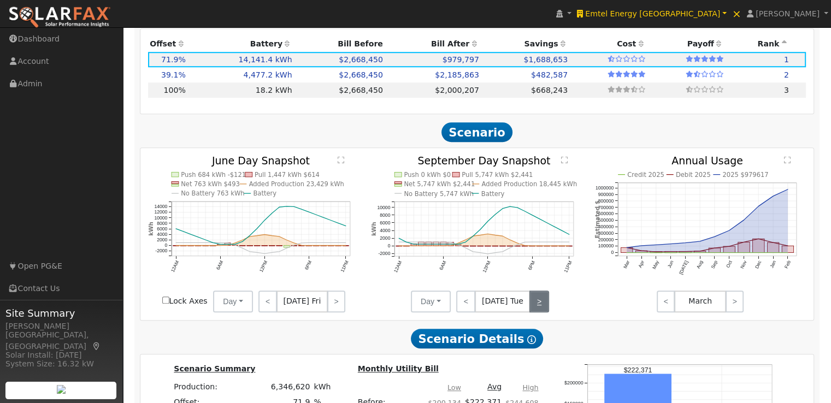
click at [542, 305] on link ">" at bounding box center [538, 302] width 19 height 22
click at [542, 305] on link ">" at bounding box center [539, 302] width 19 height 22
click at [542, 305] on link ">" at bounding box center [538, 302] width 21 height 22
click at [542, 305] on link ">" at bounding box center [539, 302] width 20 height 22
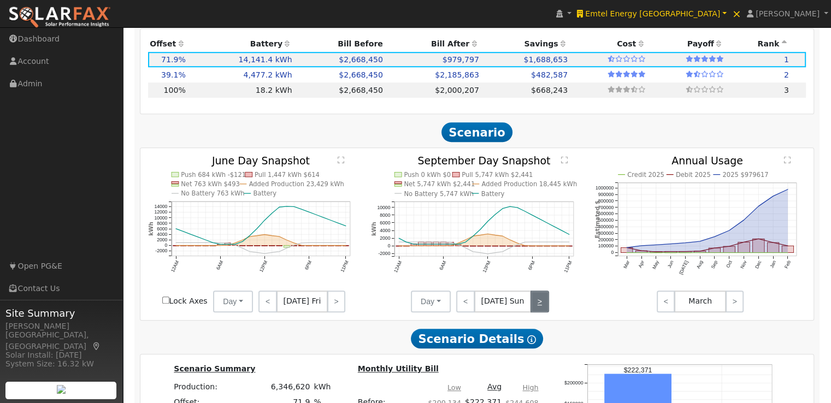
click at [542, 305] on link ">" at bounding box center [539, 302] width 19 height 22
click at [542, 305] on link ">" at bounding box center [539, 302] width 17 height 22
click at [542, 305] on link ">" at bounding box center [538, 302] width 19 height 22
click at [542, 305] on link ">" at bounding box center [540, 302] width 17 height 22
click at [542, 305] on link ">" at bounding box center [539, 302] width 19 height 22
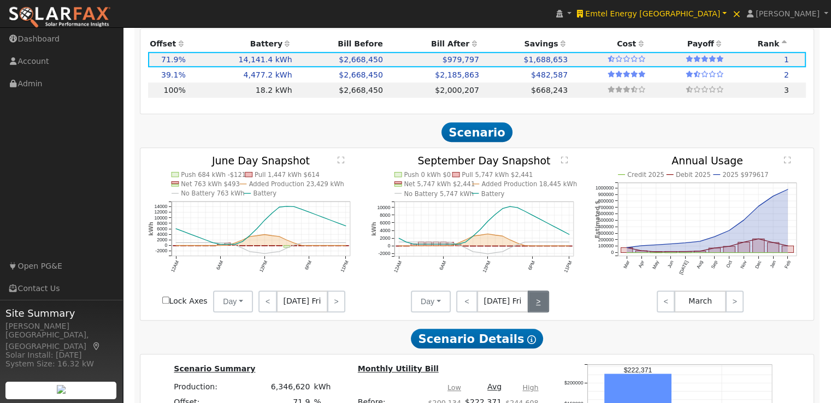
click at [539, 305] on link ">" at bounding box center [538, 302] width 21 height 22
click at [465, 304] on link "<" at bounding box center [466, 302] width 20 height 22
click at [465, 304] on link "<" at bounding box center [465, 302] width 19 height 22
click at [465, 304] on link "<" at bounding box center [464, 302] width 17 height 22
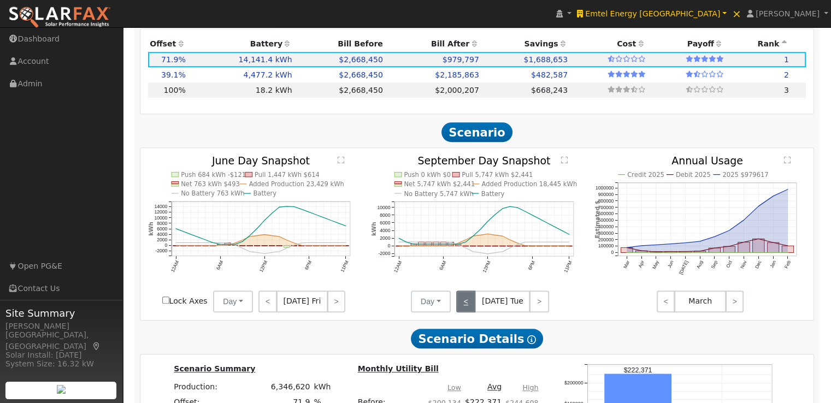
click at [465, 304] on link "<" at bounding box center [465, 302] width 19 height 22
click at [465, 304] on link "<" at bounding box center [466, 302] width 20 height 22
click at [465, 304] on link "<" at bounding box center [466, 302] width 21 height 22
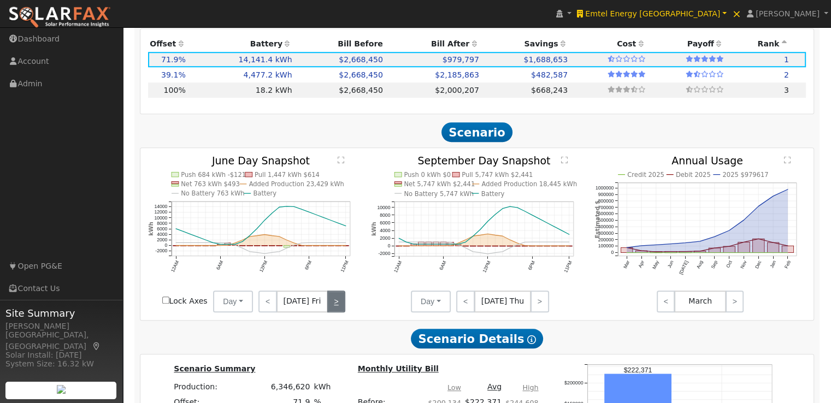
click at [329, 304] on link ">" at bounding box center [336, 302] width 18 height 22
click at [329, 304] on link ">" at bounding box center [337, 302] width 16 height 22
click at [737, 310] on link ">" at bounding box center [734, 302] width 18 height 22
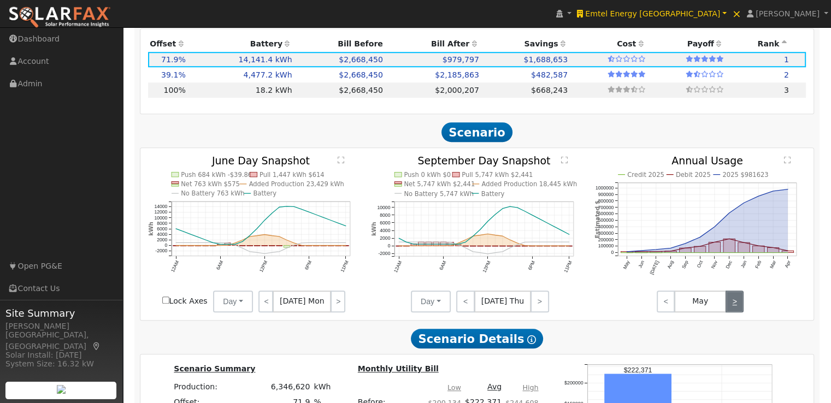
click at [737, 310] on link ">" at bounding box center [734, 302] width 18 height 22
click at [736, 301] on link ">" at bounding box center [734, 302] width 18 height 22
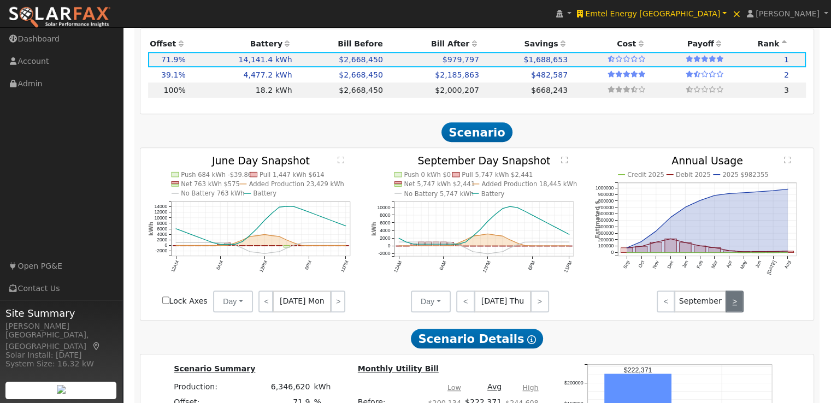
click at [736, 301] on link ">" at bounding box center [734, 302] width 18 height 22
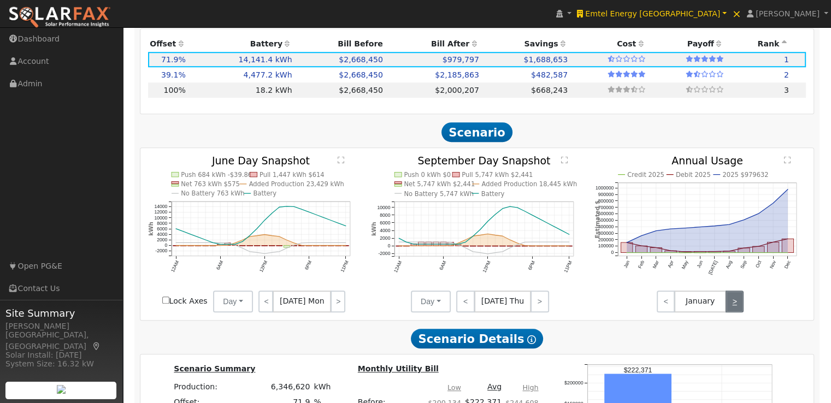
click at [736, 301] on link ">" at bounding box center [734, 302] width 18 height 22
click at [734, 306] on link ">" at bounding box center [734, 302] width 18 height 22
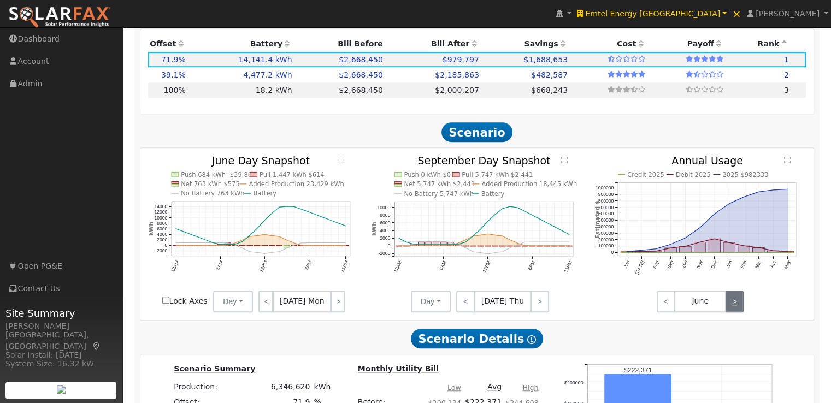
click at [734, 306] on link ">" at bounding box center [734, 302] width 18 height 22
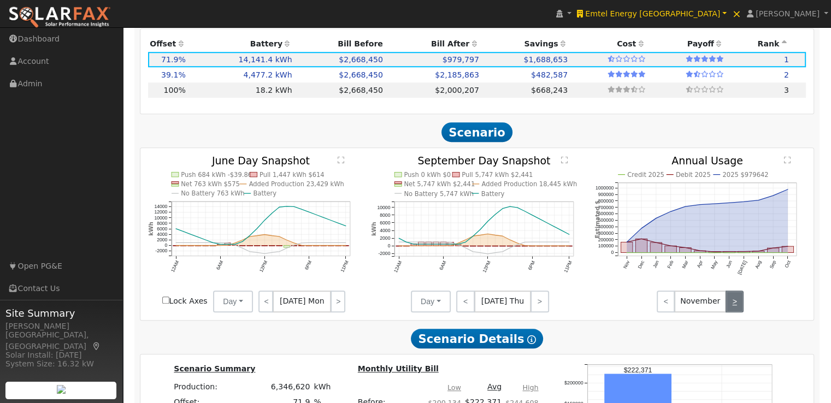
click at [734, 306] on link ">" at bounding box center [734, 302] width 18 height 22
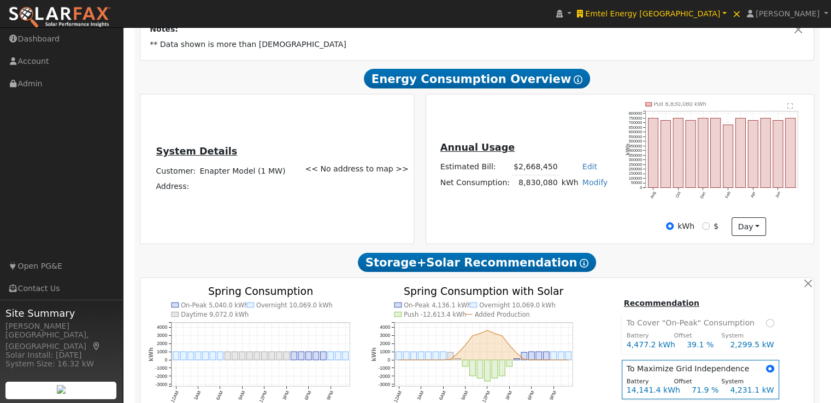
scroll to position [196, 0]
